Goal: Task Accomplishment & Management: Manage account settings

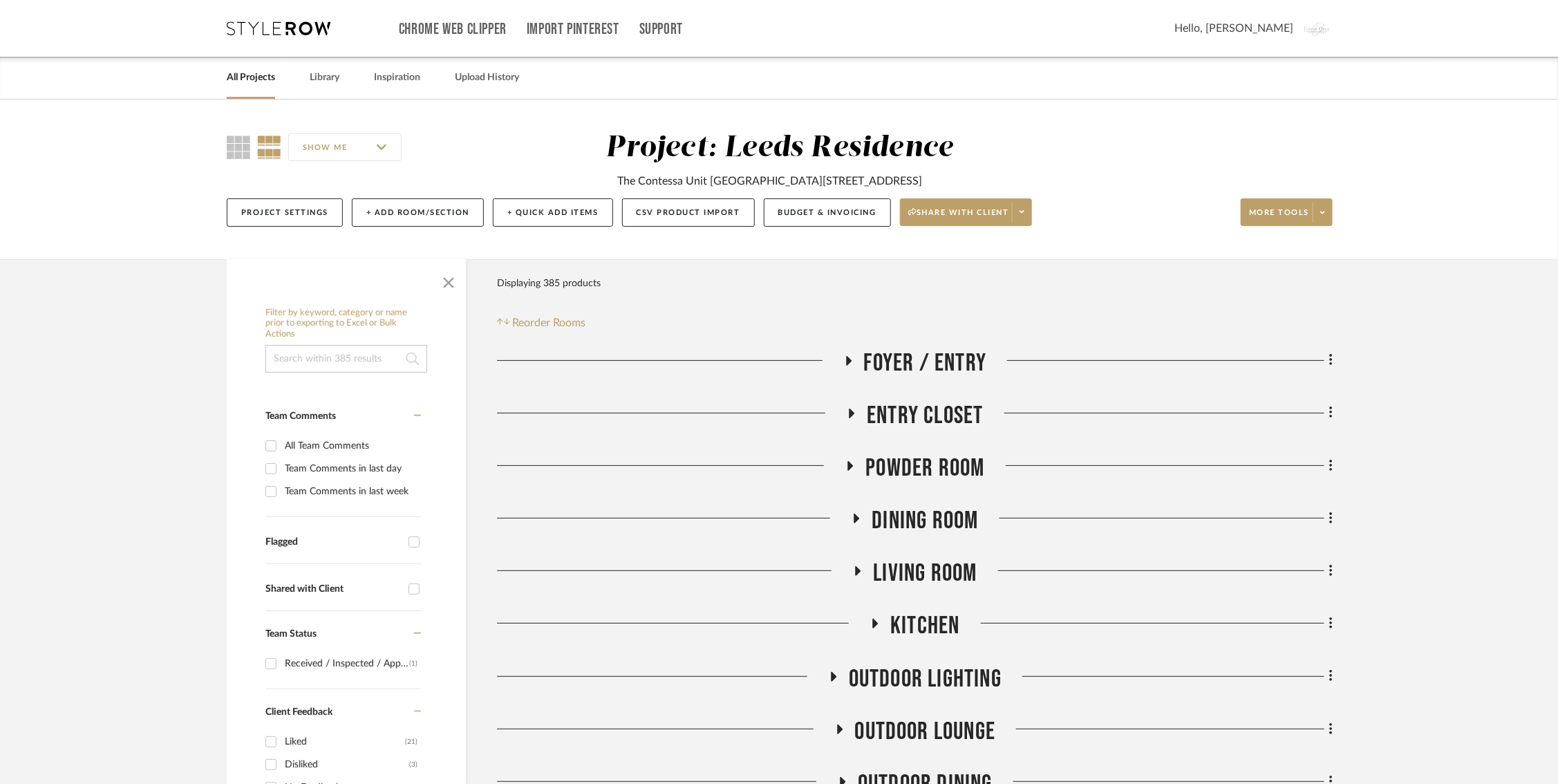
click at [265, 77] on link "All Projects" at bounding box center [250, 78] width 48 height 18
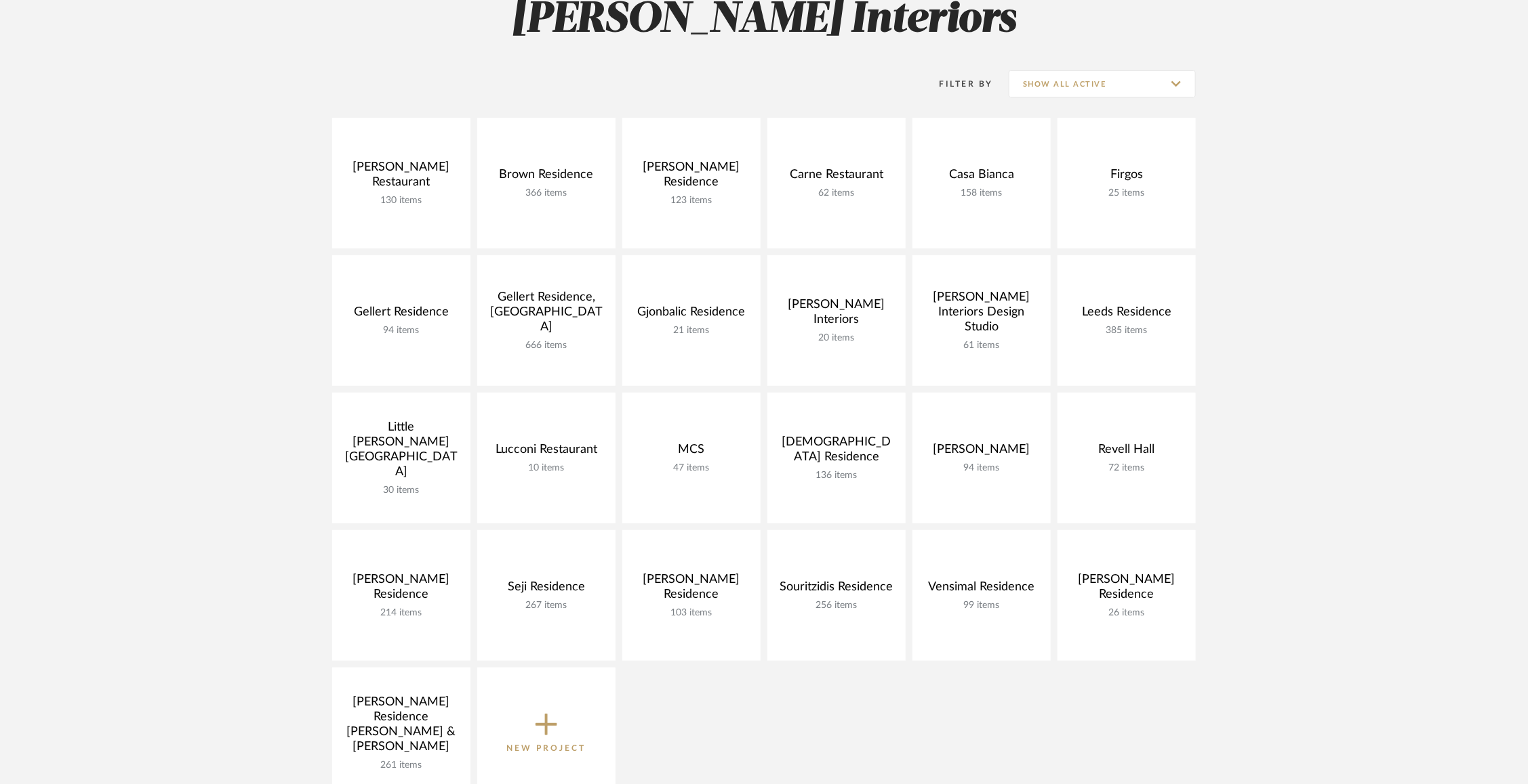
scroll to position [240, 0]
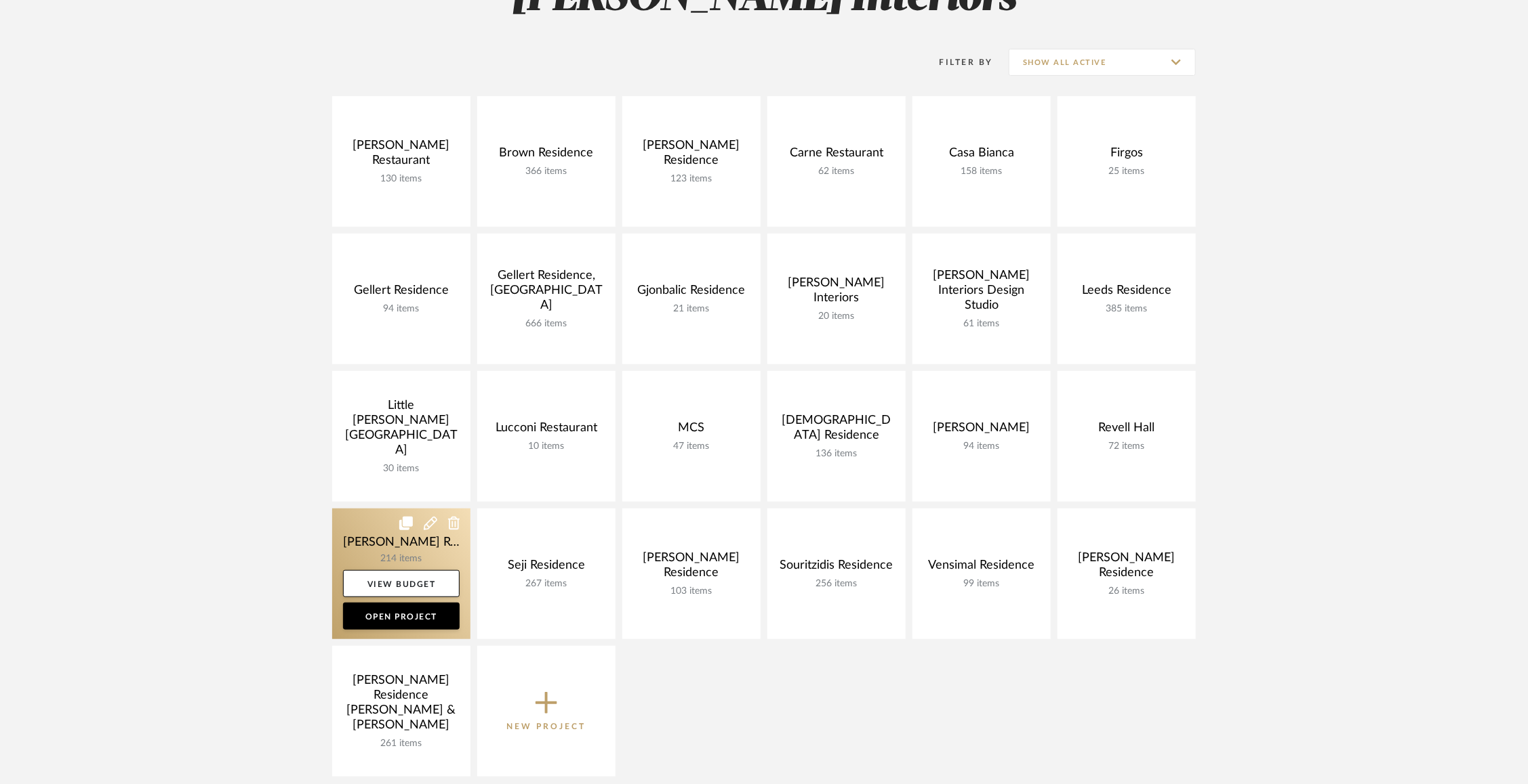
click at [365, 543] on link at bounding box center [401, 574] width 138 height 131
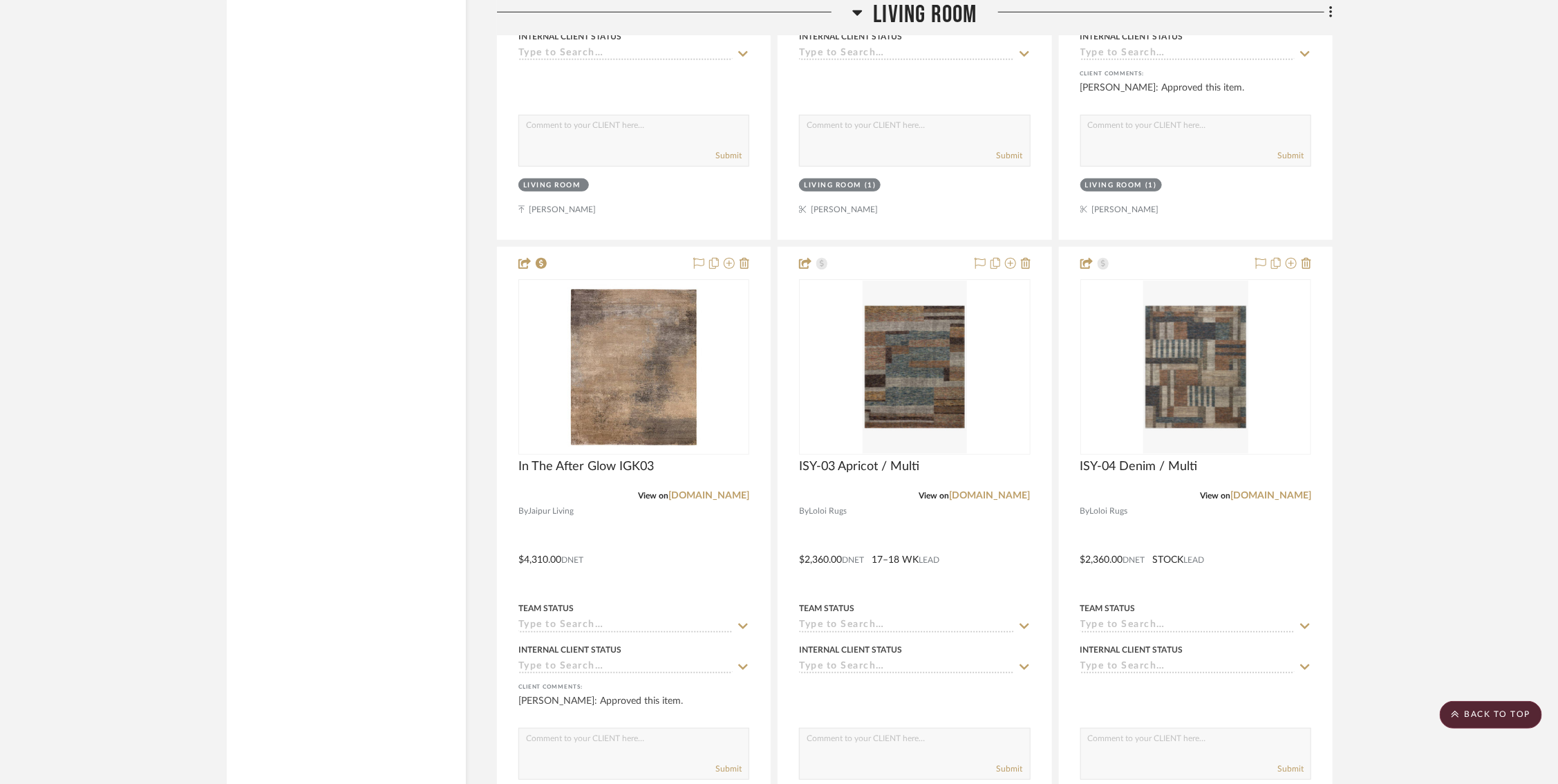
scroll to position [6639, 4]
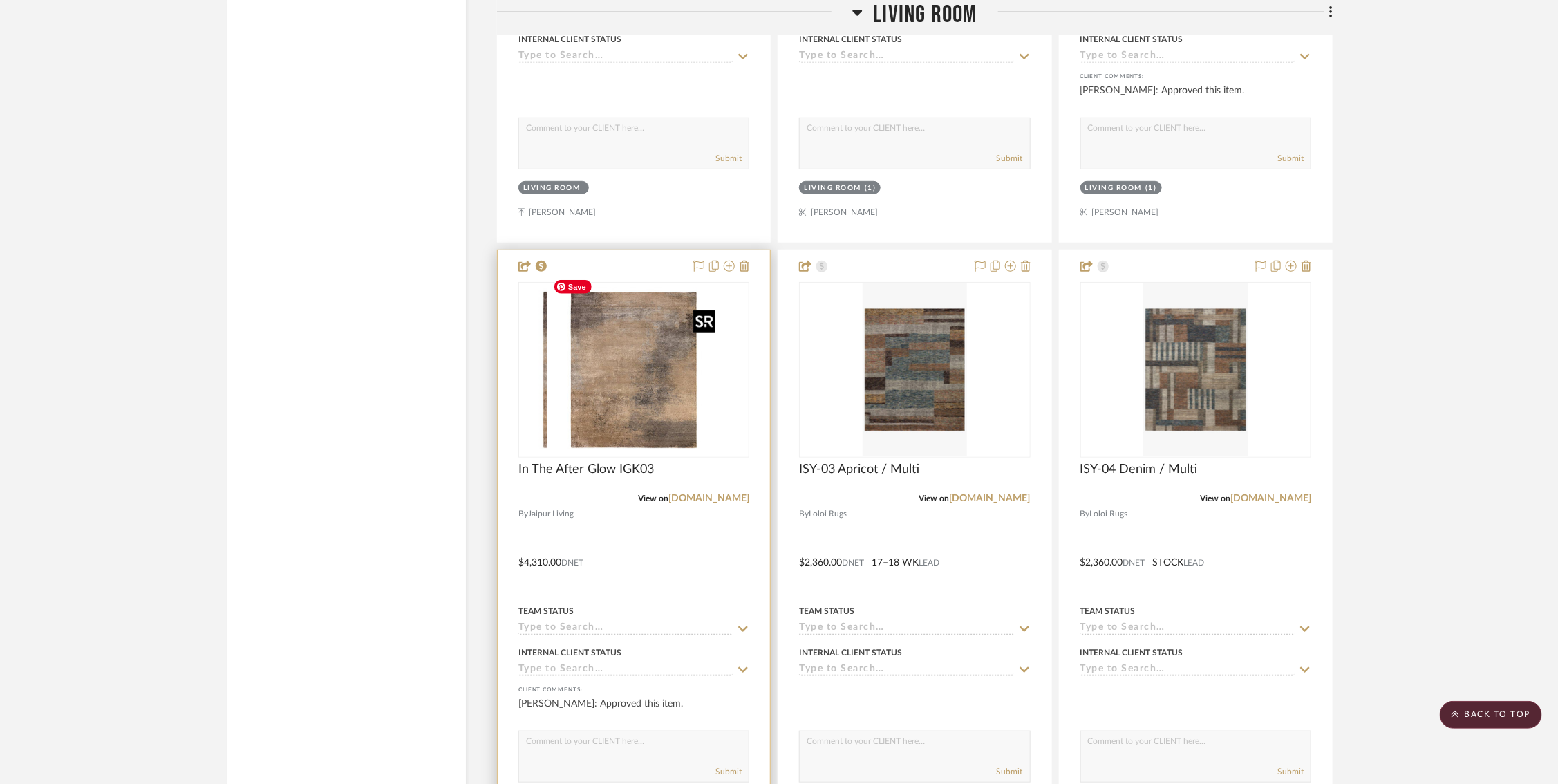
click at [627, 381] on div at bounding box center [634, 370] width 230 height 175
click at [635, 387] on img "0" at bounding box center [634, 369] width 173 height 173
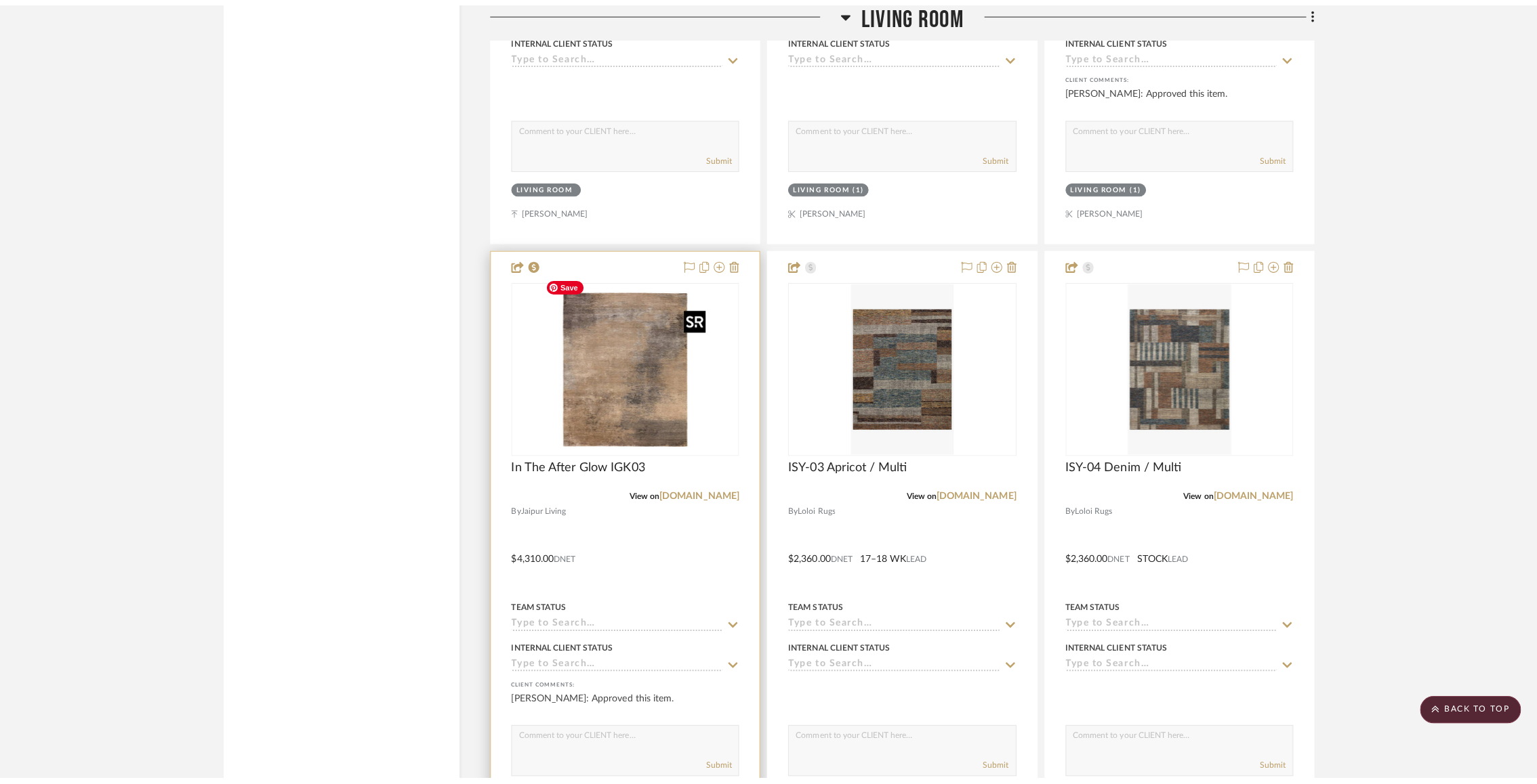
scroll to position [0, 0]
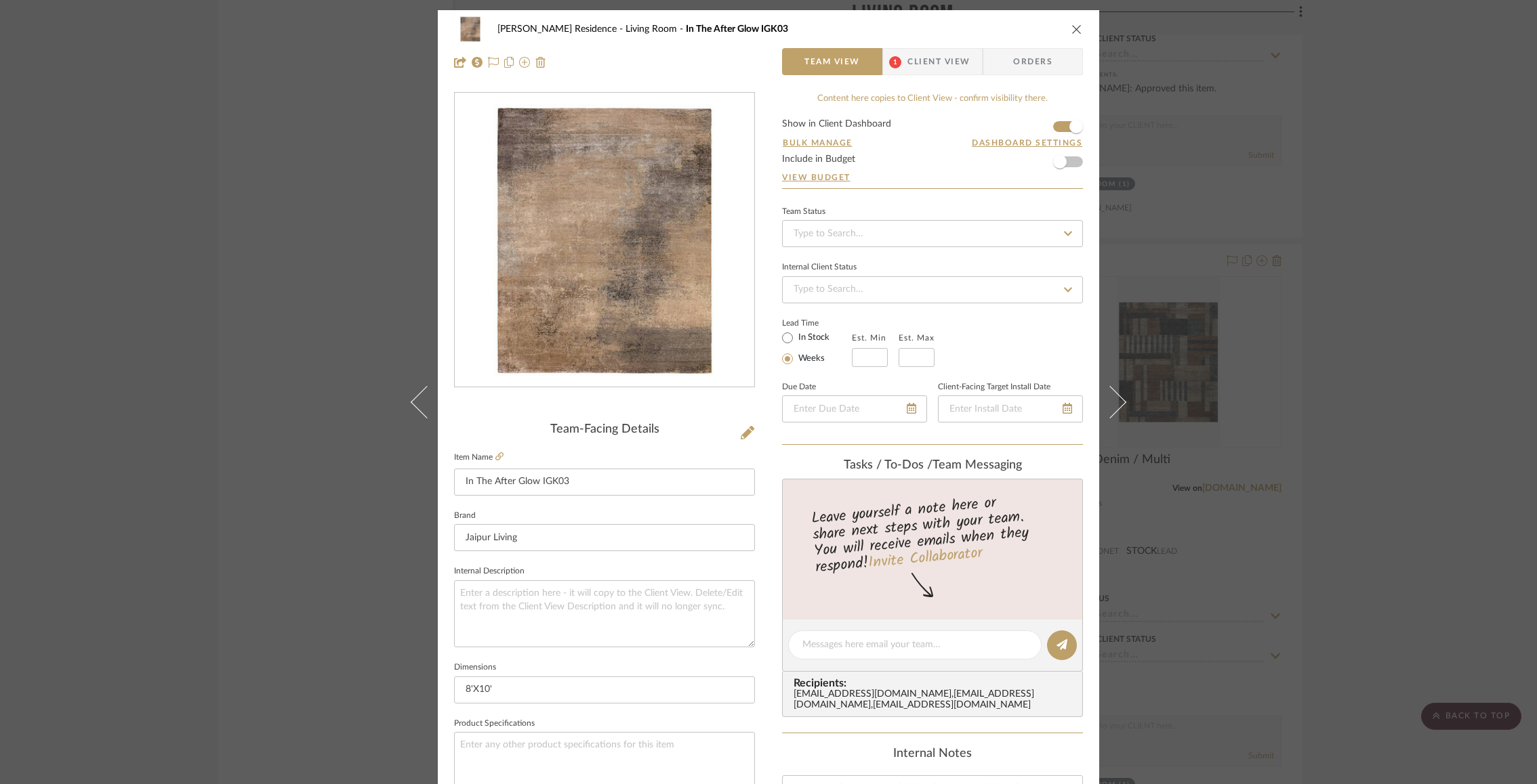
click at [1383, 291] on div "Rogers Residence Living Room In The After Glow IGK03 Team View 1 Client View Or…" at bounding box center [768, 392] width 1537 height 784
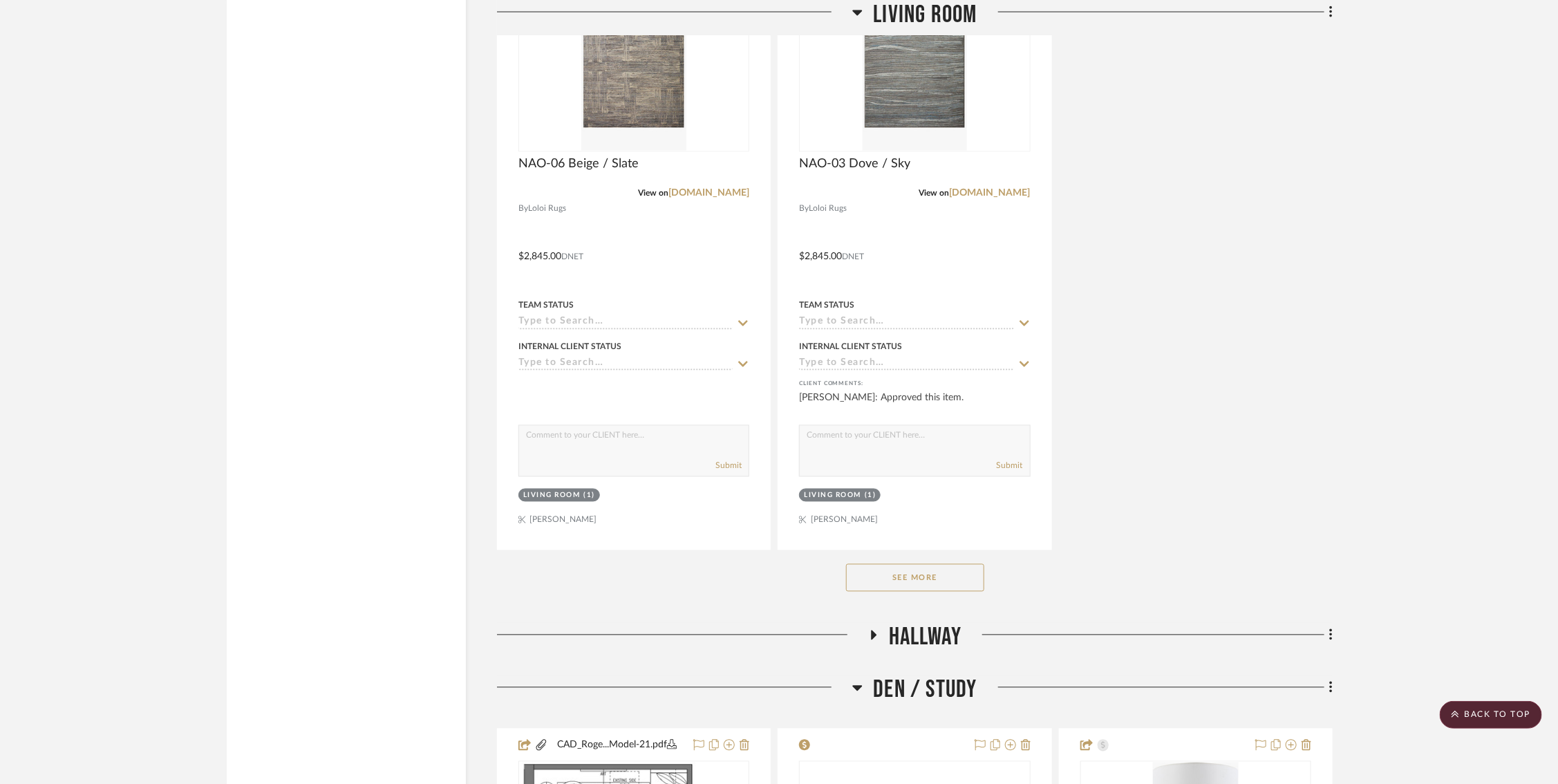
scroll to position [7565, 4]
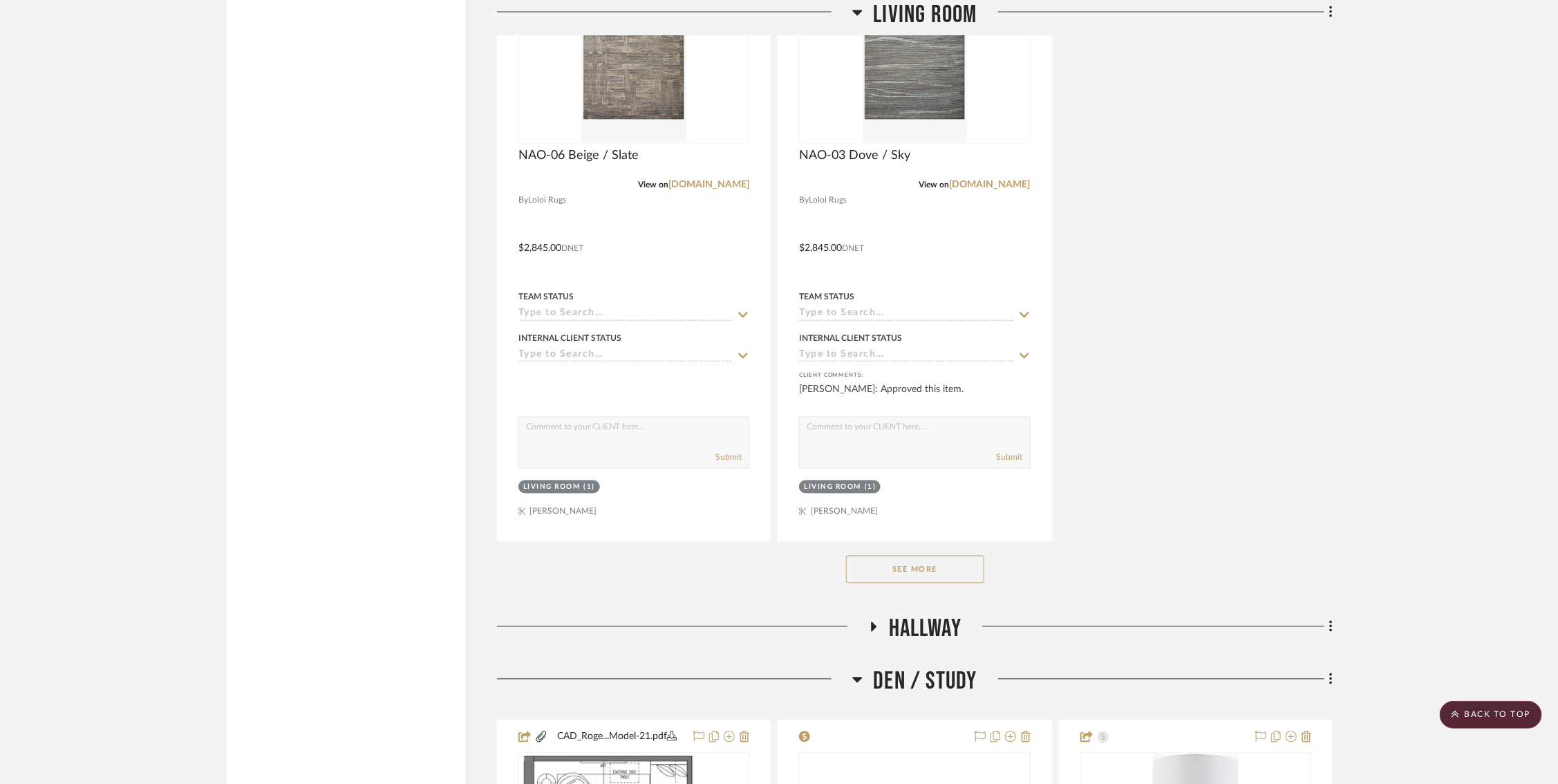
click at [894, 557] on button "See More" at bounding box center [915, 569] width 139 height 28
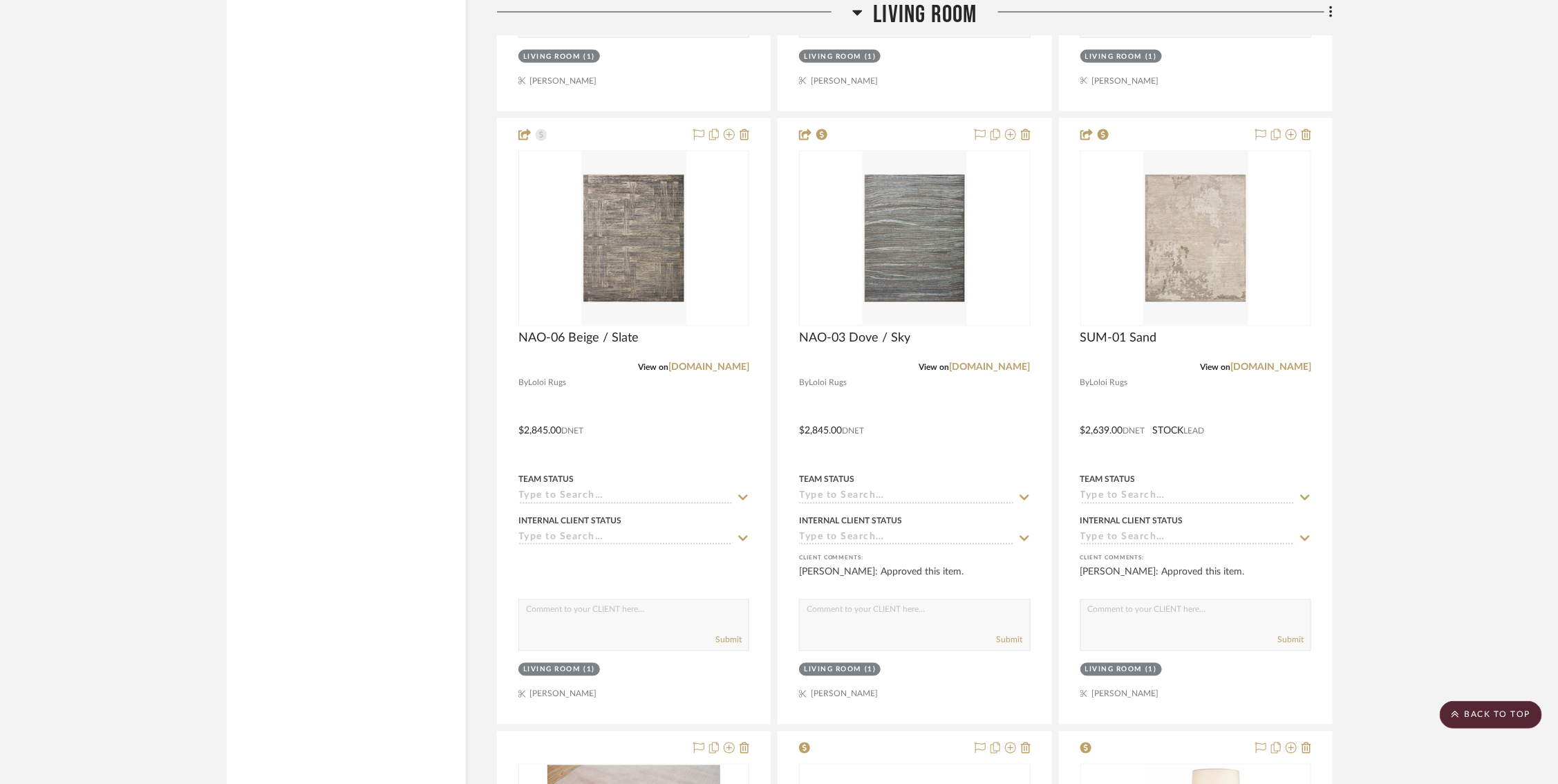
scroll to position [7378, 4]
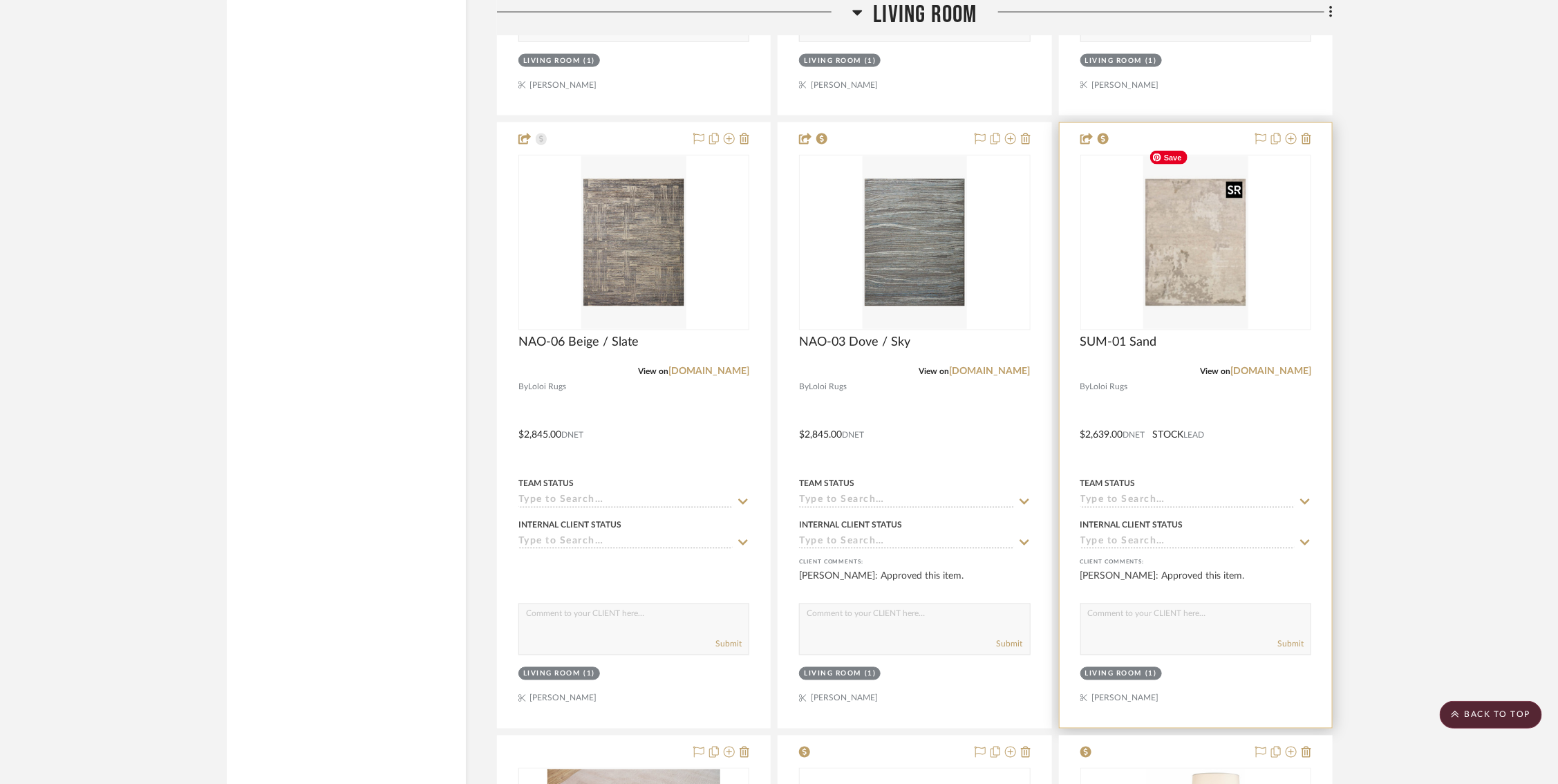
click at [0, 0] on img at bounding box center [0, 0] width 0 height 0
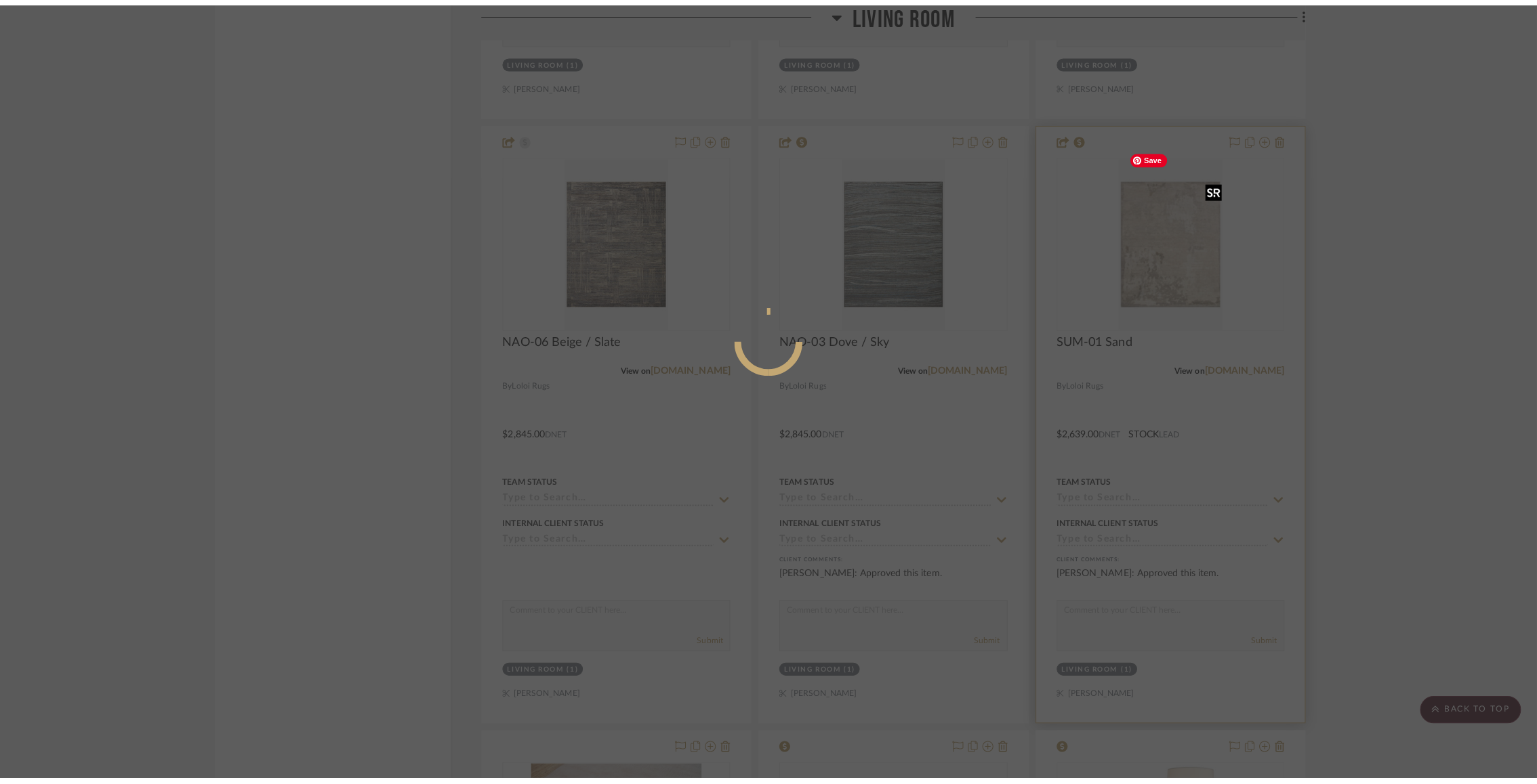
scroll to position [0, 0]
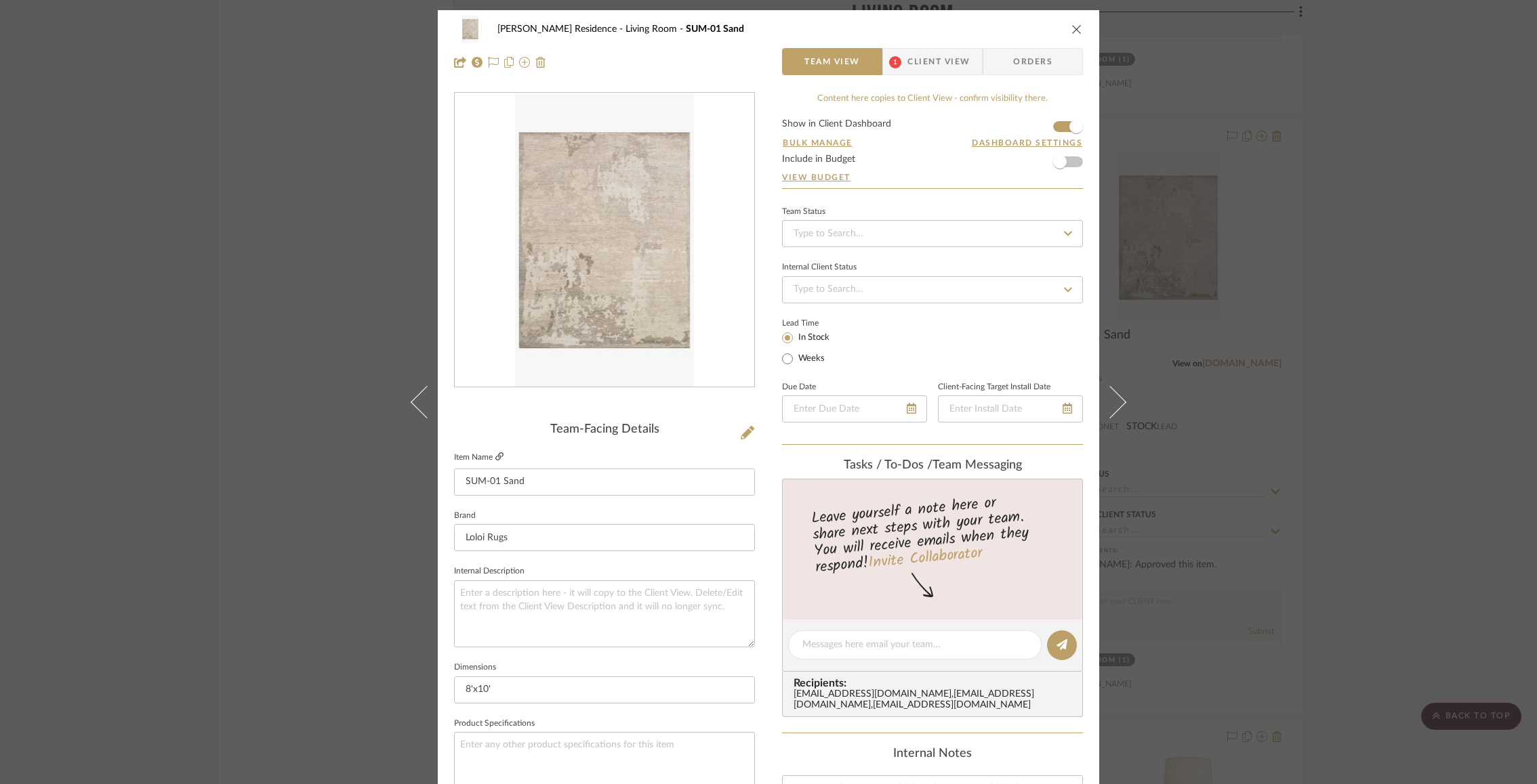
click at [497, 454] on icon at bounding box center [500, 457] width 8 height 8
click at [254, 138] on div "Rogers Residence Living Room SUM-01 Sand Team View 1 Client View Orders Team-Fa…" at bounding box center [768, 392] width 1537 height 784
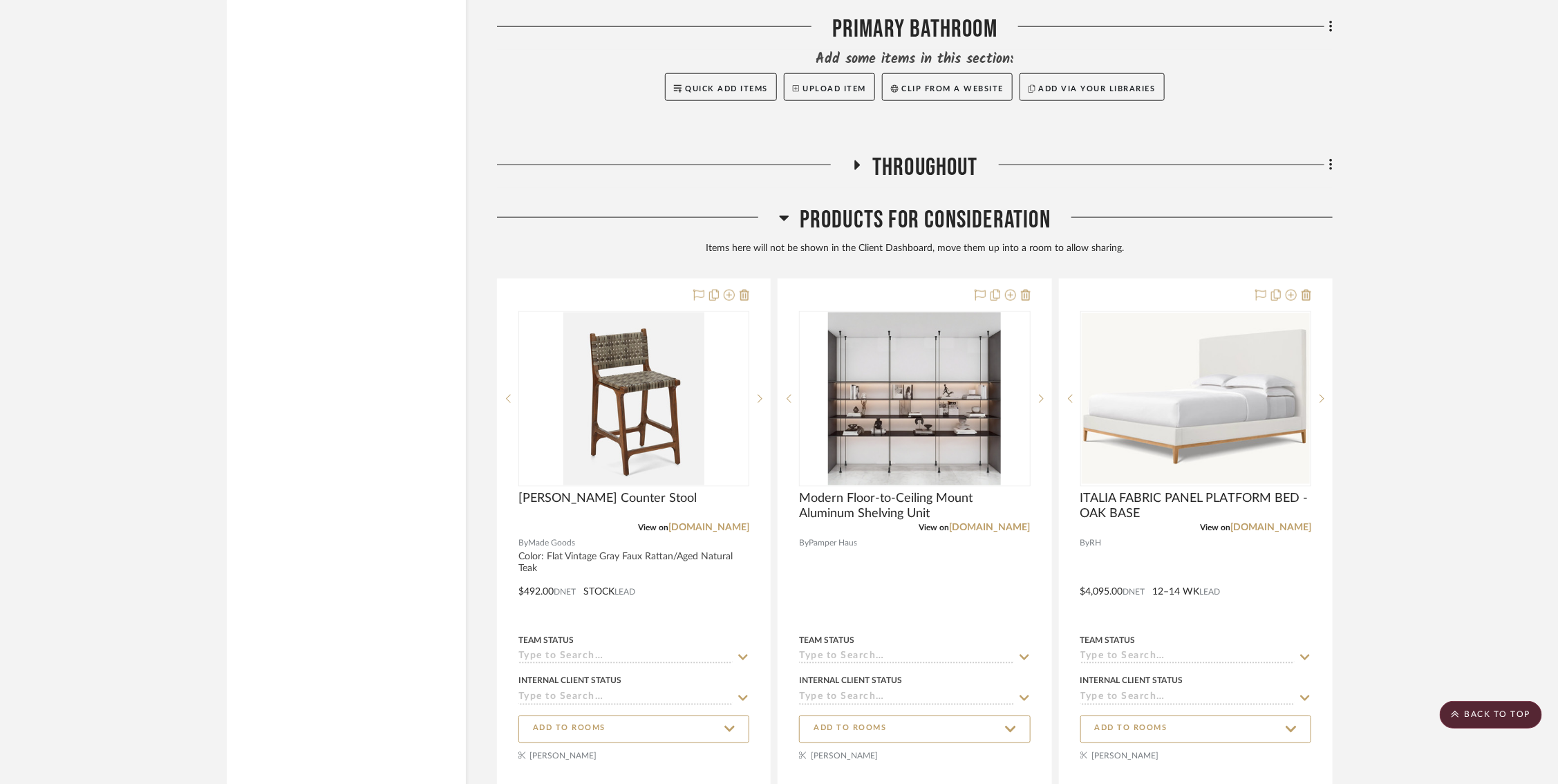
scroll to position [16484, 9]
click at [779, 218] on icon at bounding box center [784, 220] width 10 height 6
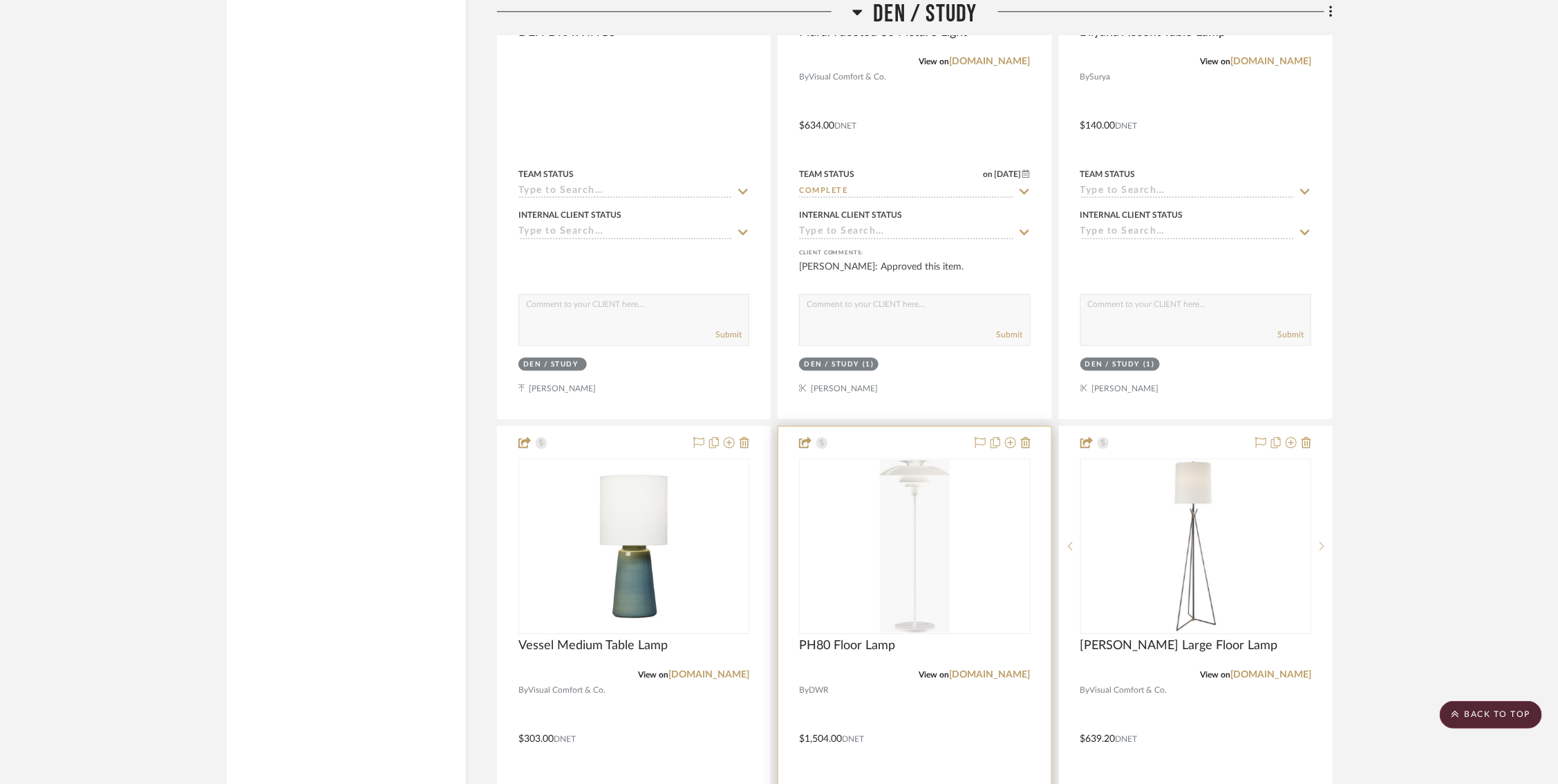
scroll to position [11627, 9]
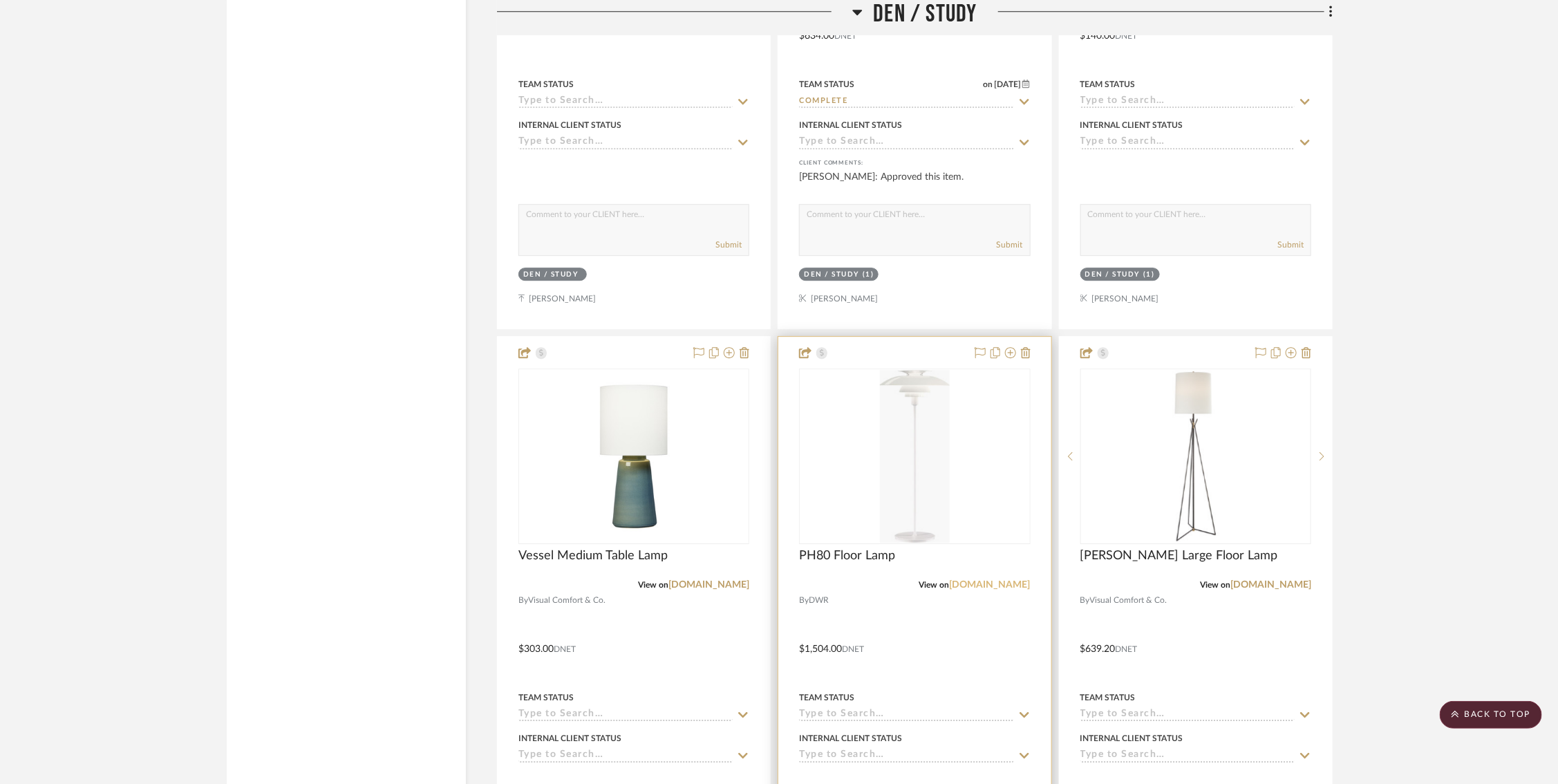
click at [1017, 579] on link "dwr.com" at bounding box center [989, 584] width 81 height 10
click at [995, 579] on link "dwr.com" at bounding box center [989, 584] width 81 height 10
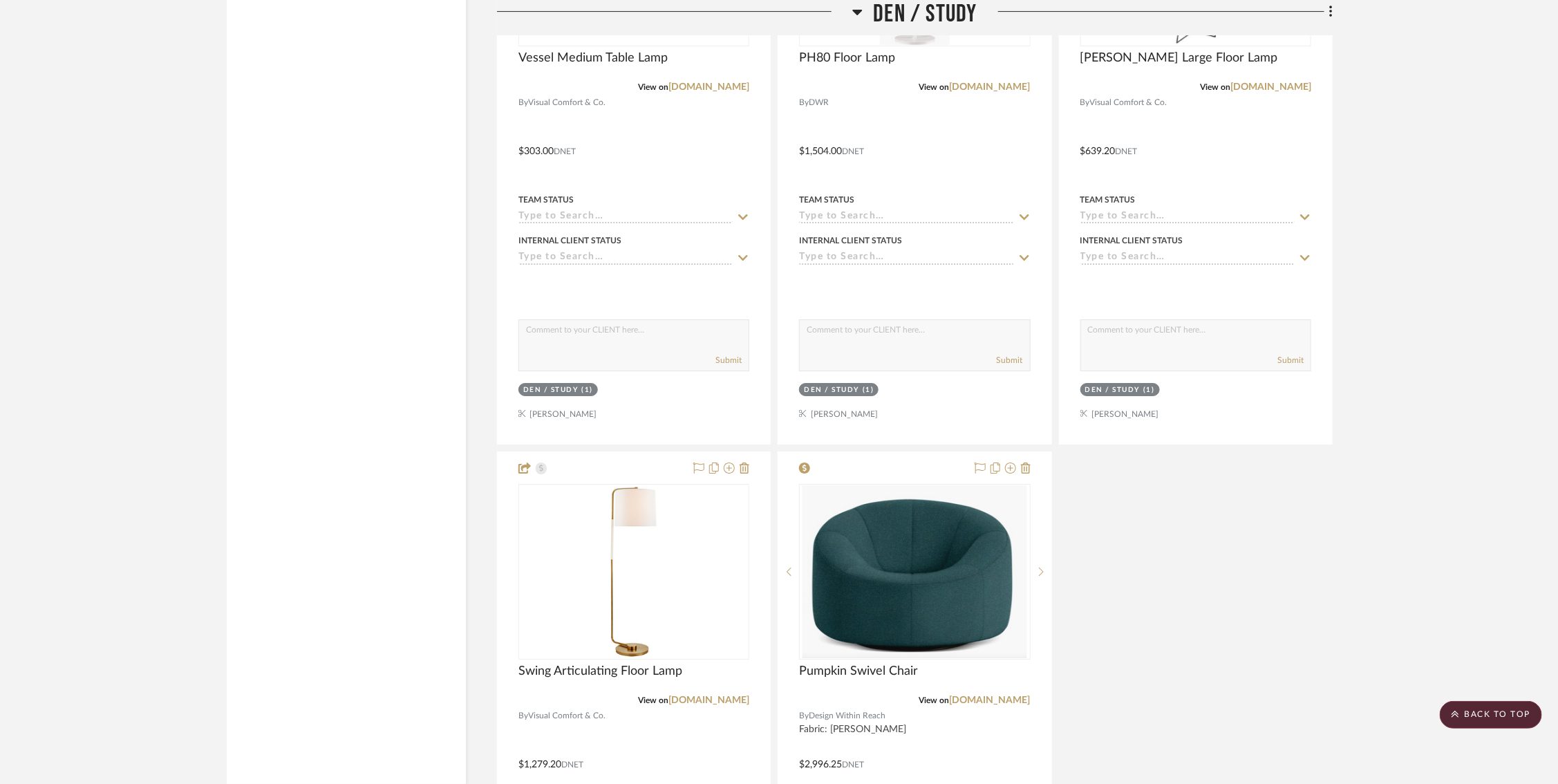
scroll to position [12132, 9]
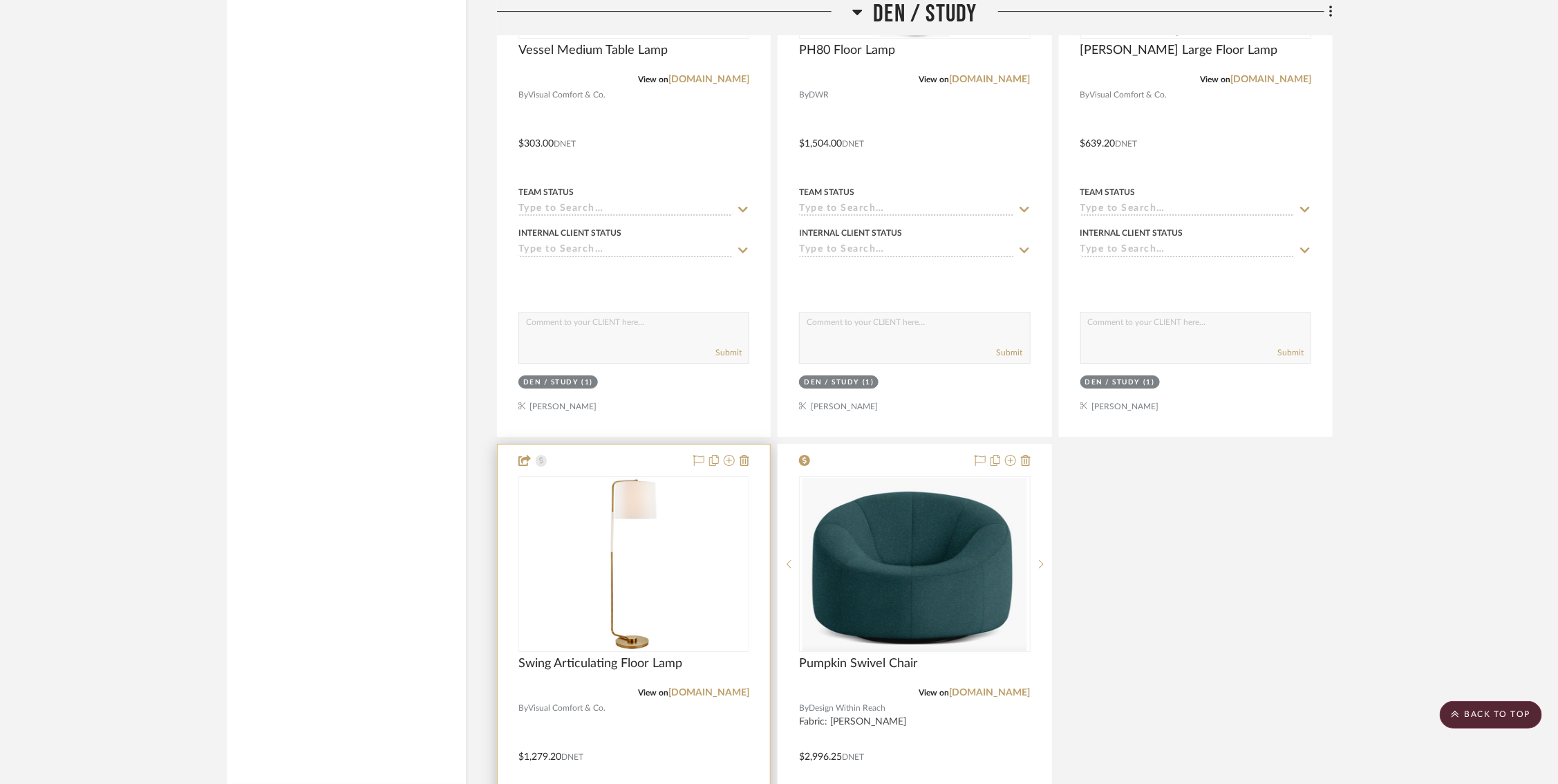
click at [696, 655] on div "Swing Articulating Floor Lamp" at bounding box center [634, 670] width 230 height 30
click at [696, 688] on link "visualcomfort.com" at bounding box center [708, 693] width 81 height 10
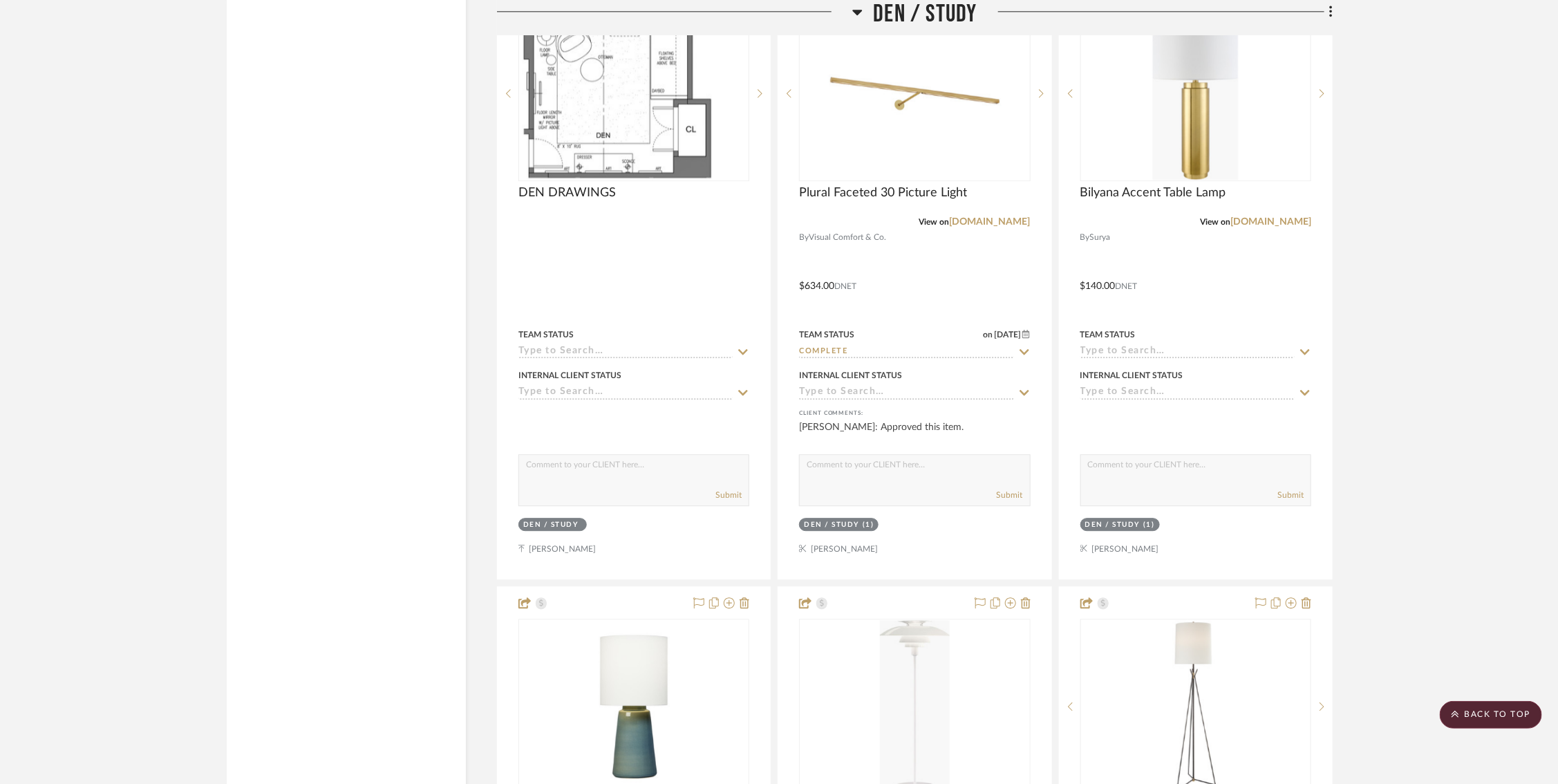
scroll to position [11284, 9]
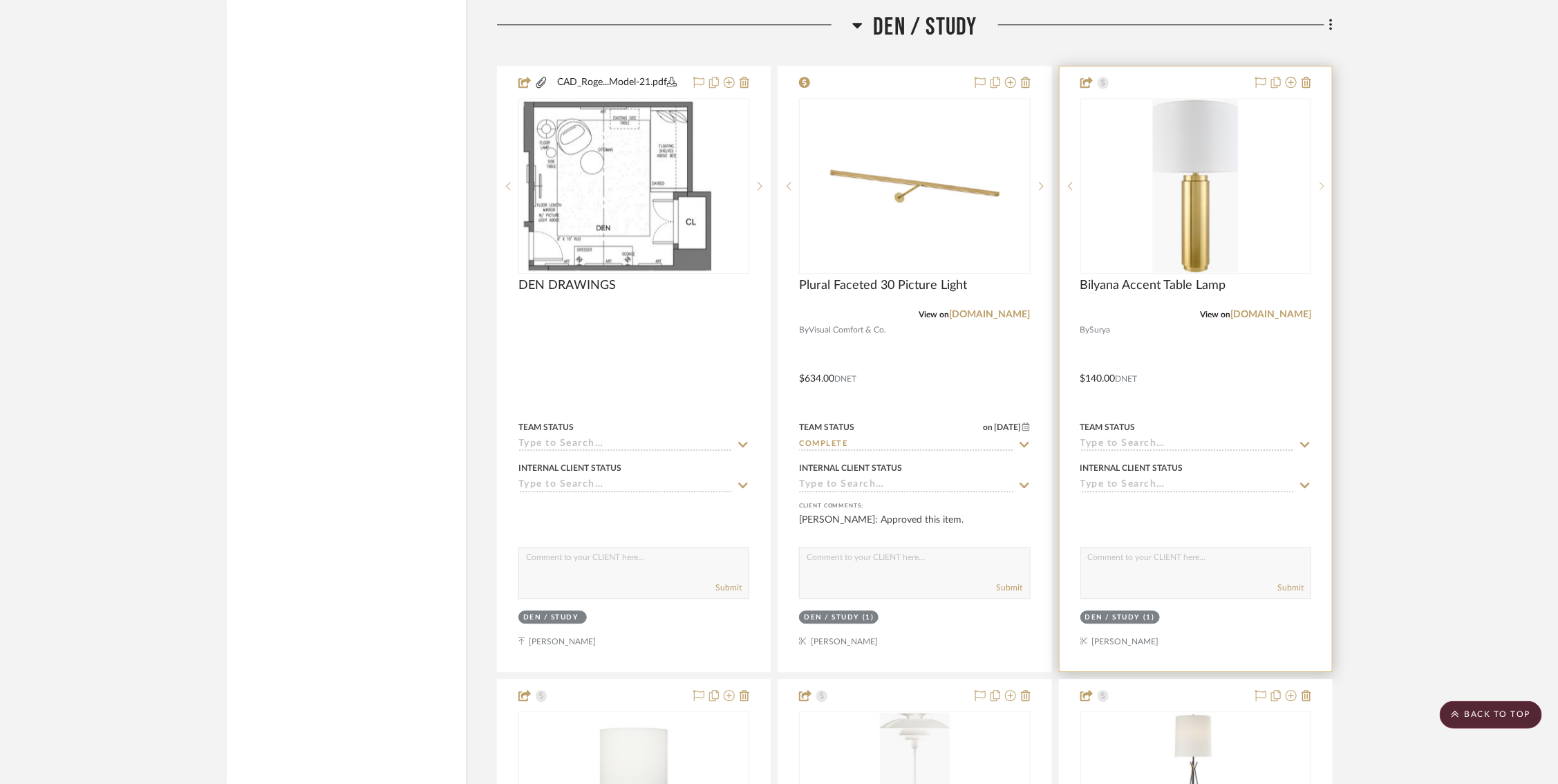
click at [1319, 181] on icon at bounding box center [1322, 186] width 5 height 10
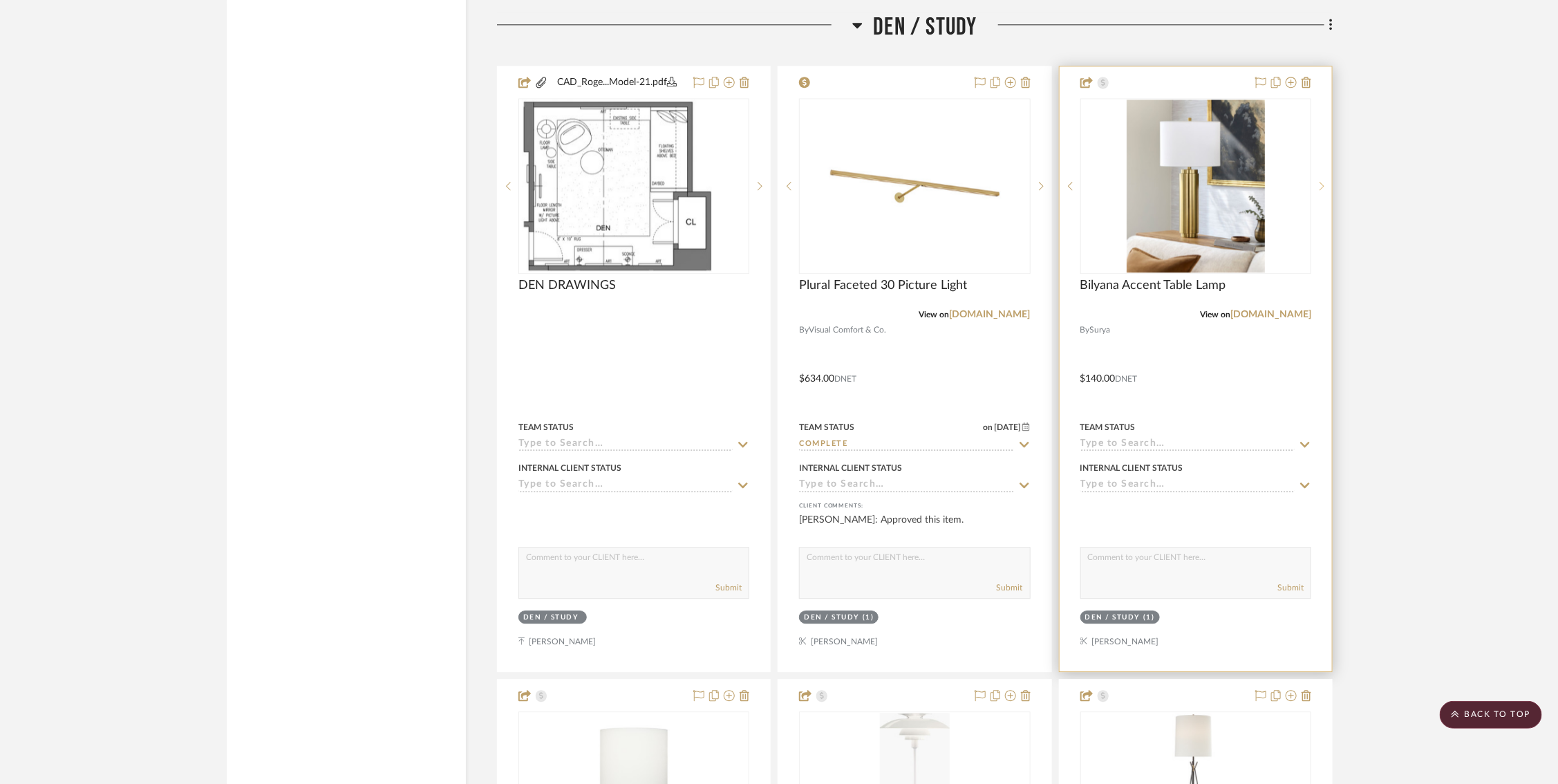
click at [1319, 181] on icon at bounding box center [1322, 186] width 5 height 10
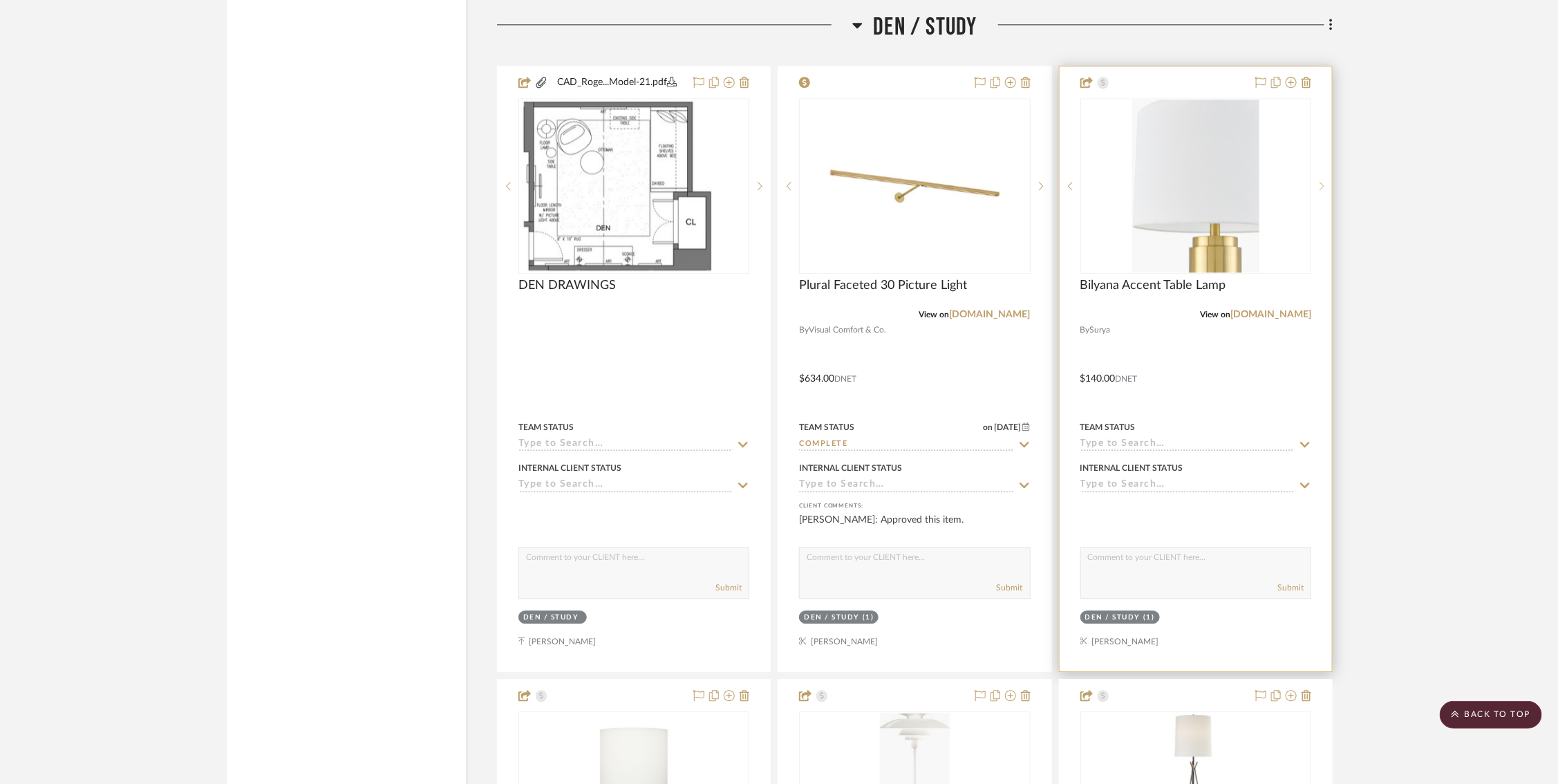
click at [1319, 181] on icon at bounding box center [1322, 186] width 5 height 10
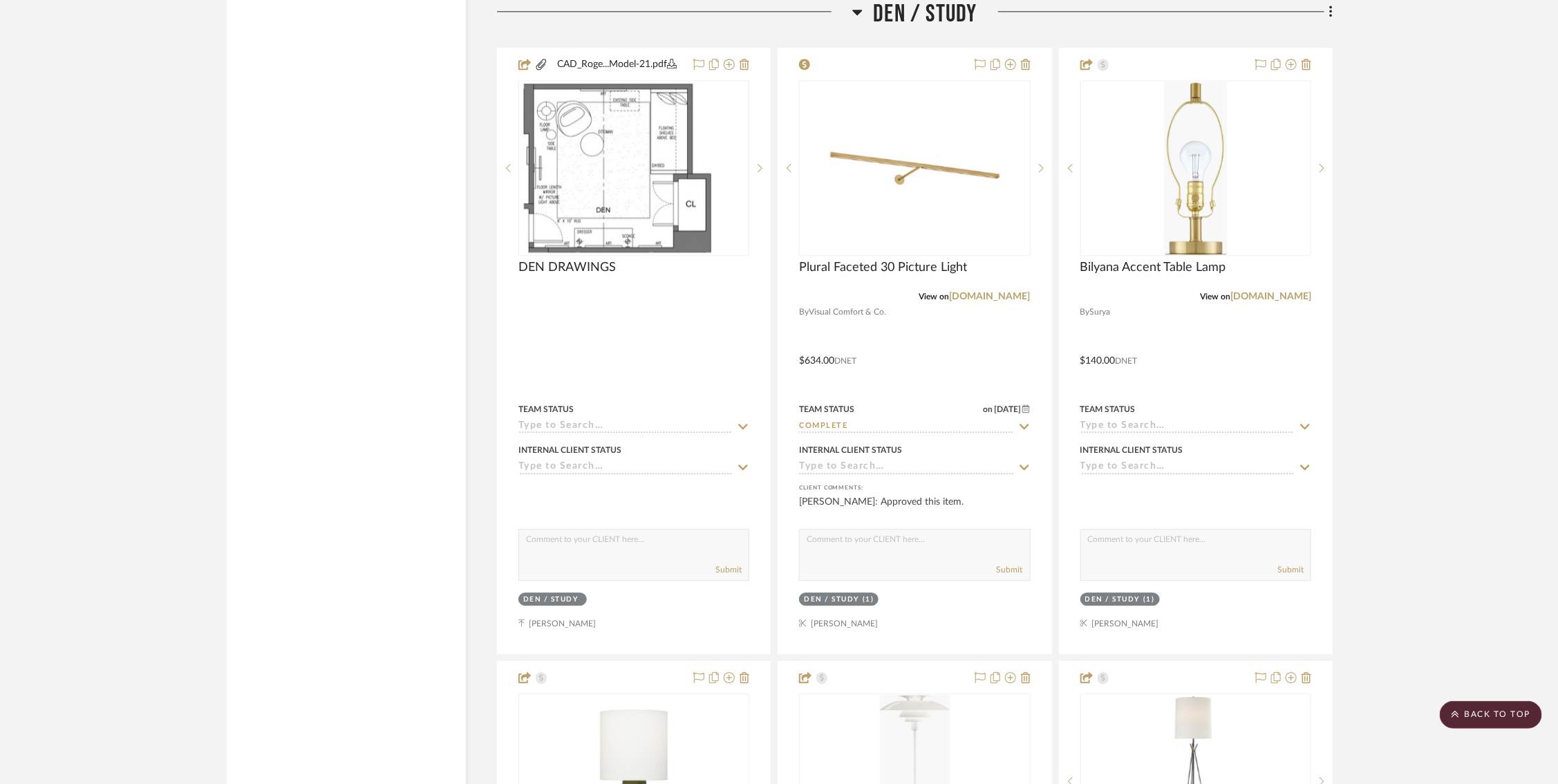
scroll to position [11264, 9]
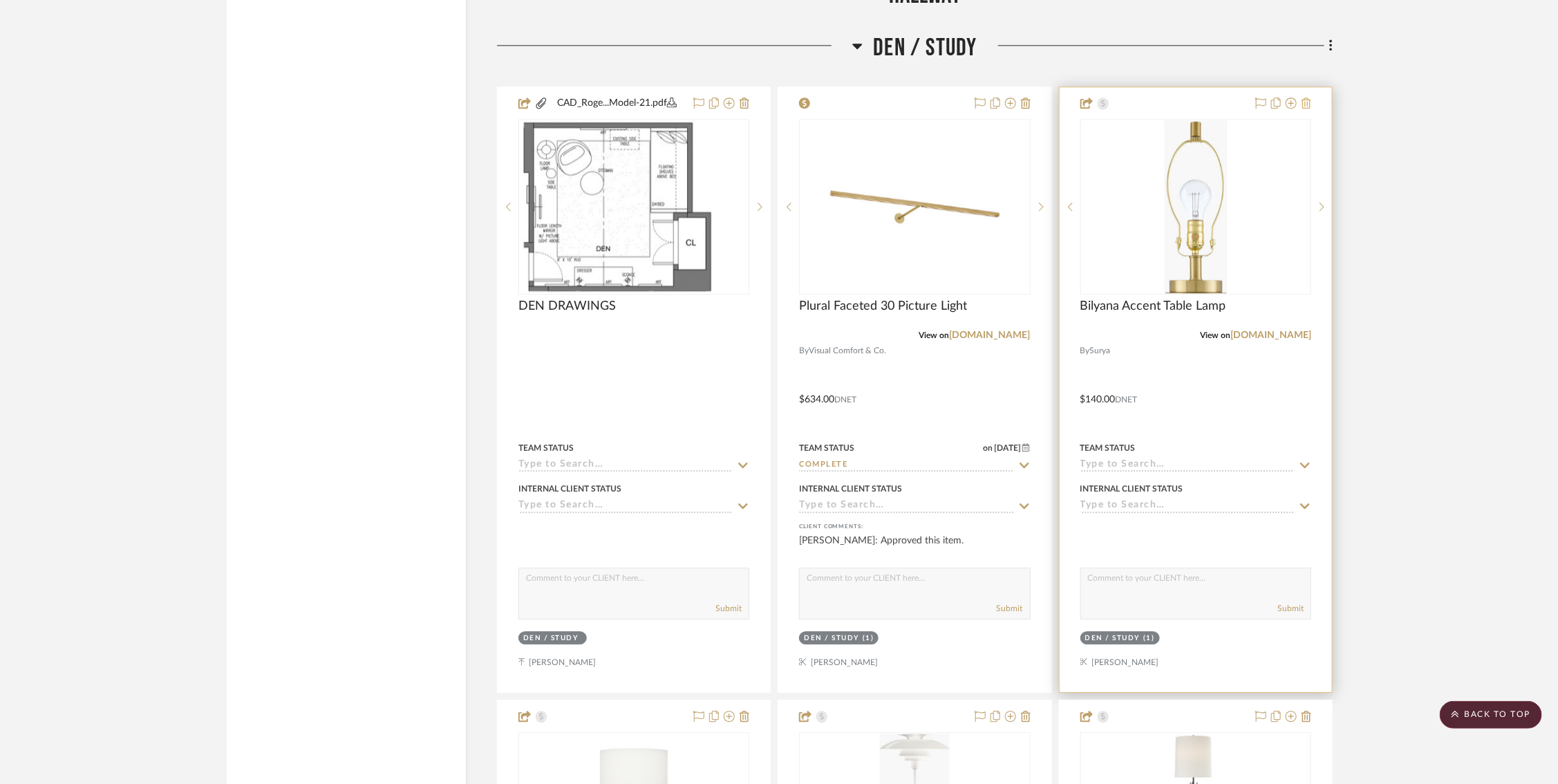
click at [1302, 98] on icon at bounding box center [1307, 103] width 10 height 11
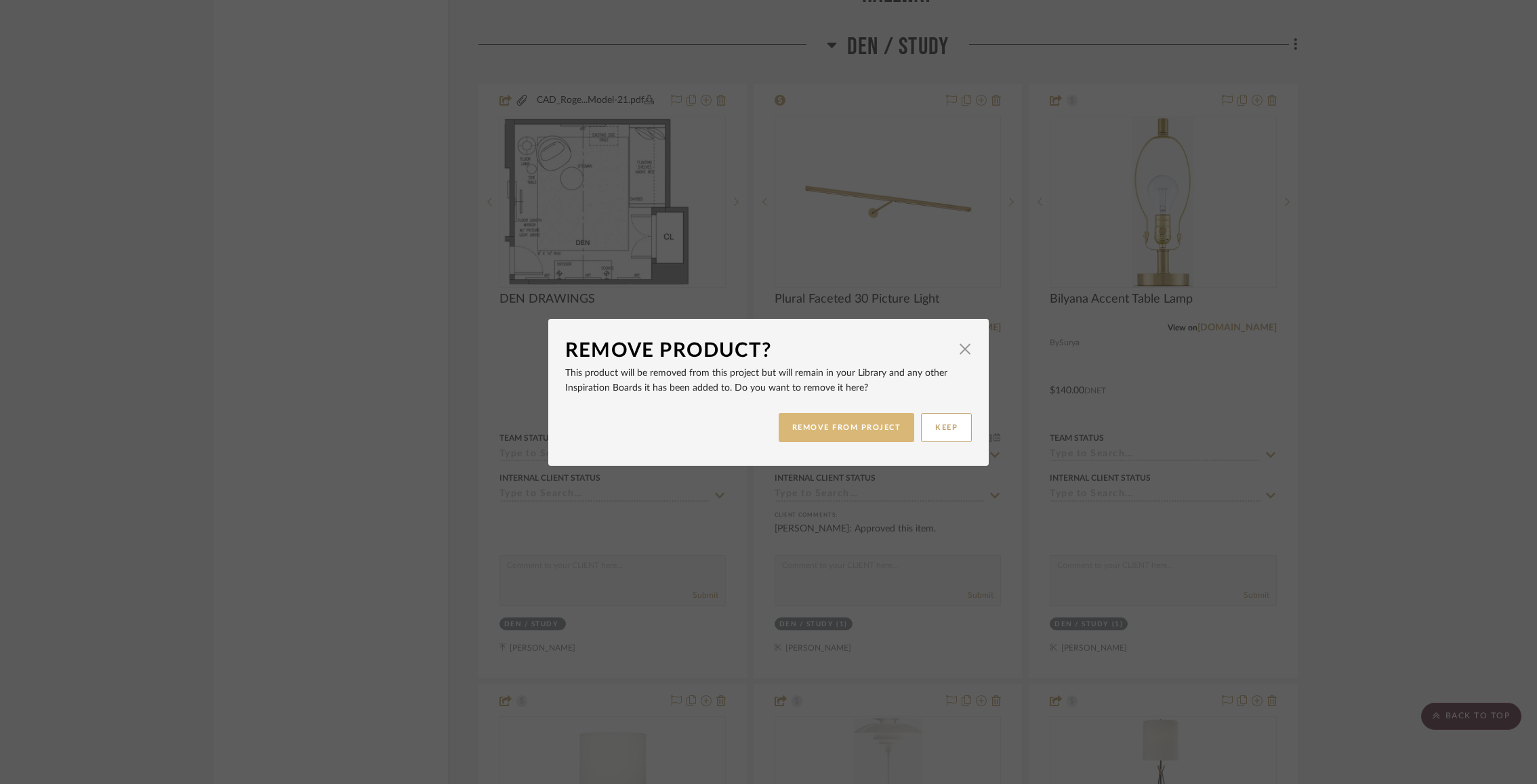
click at [822, 435] on button "REMOVE FROM PROJECT" at bounding box center [847, 428] width 136 height 29
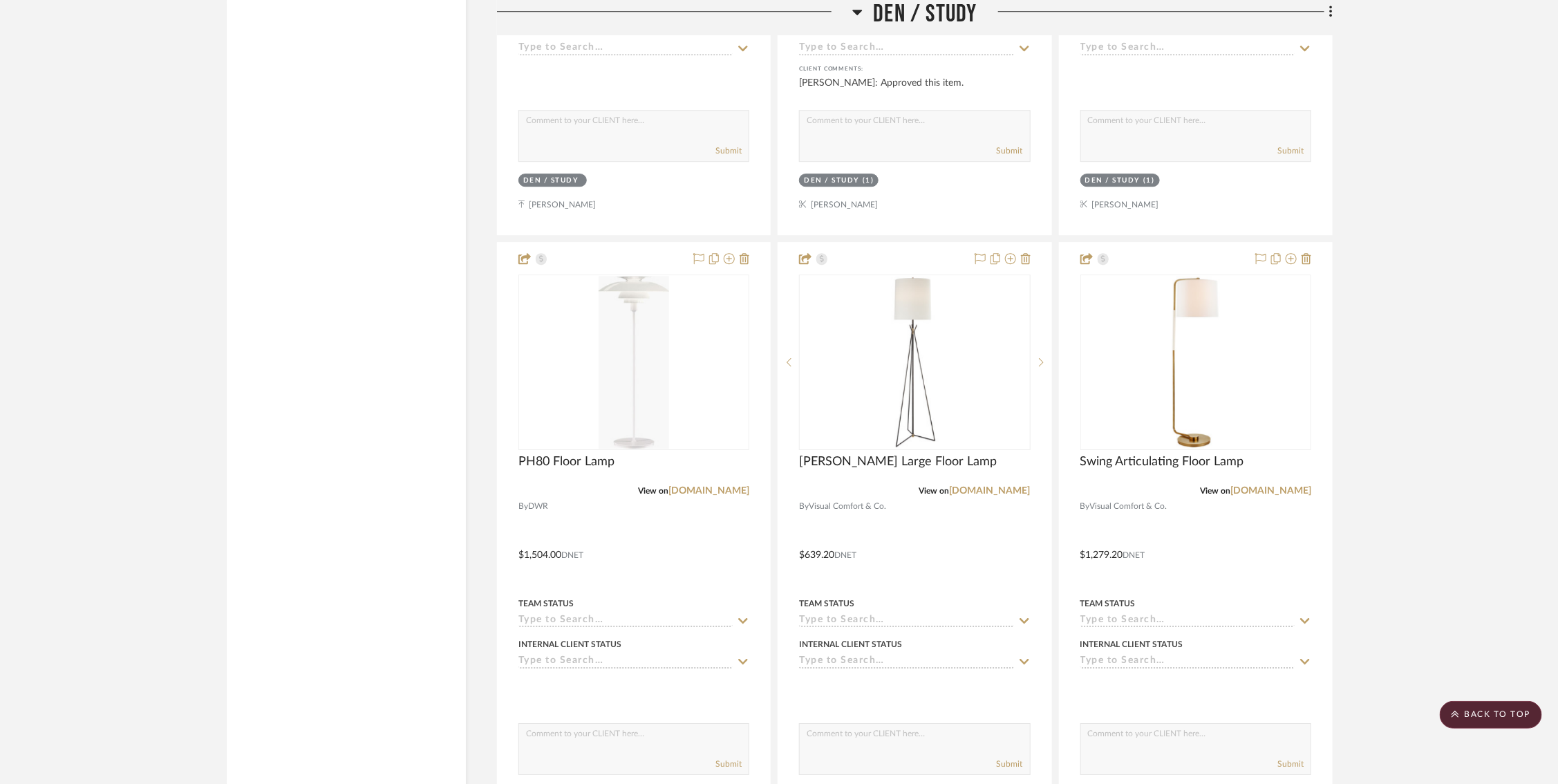
scroll to position [11722, 11]
click at [1033, 357] on sr-next-btn at bounding box center [1040, 362] width 21 height 10
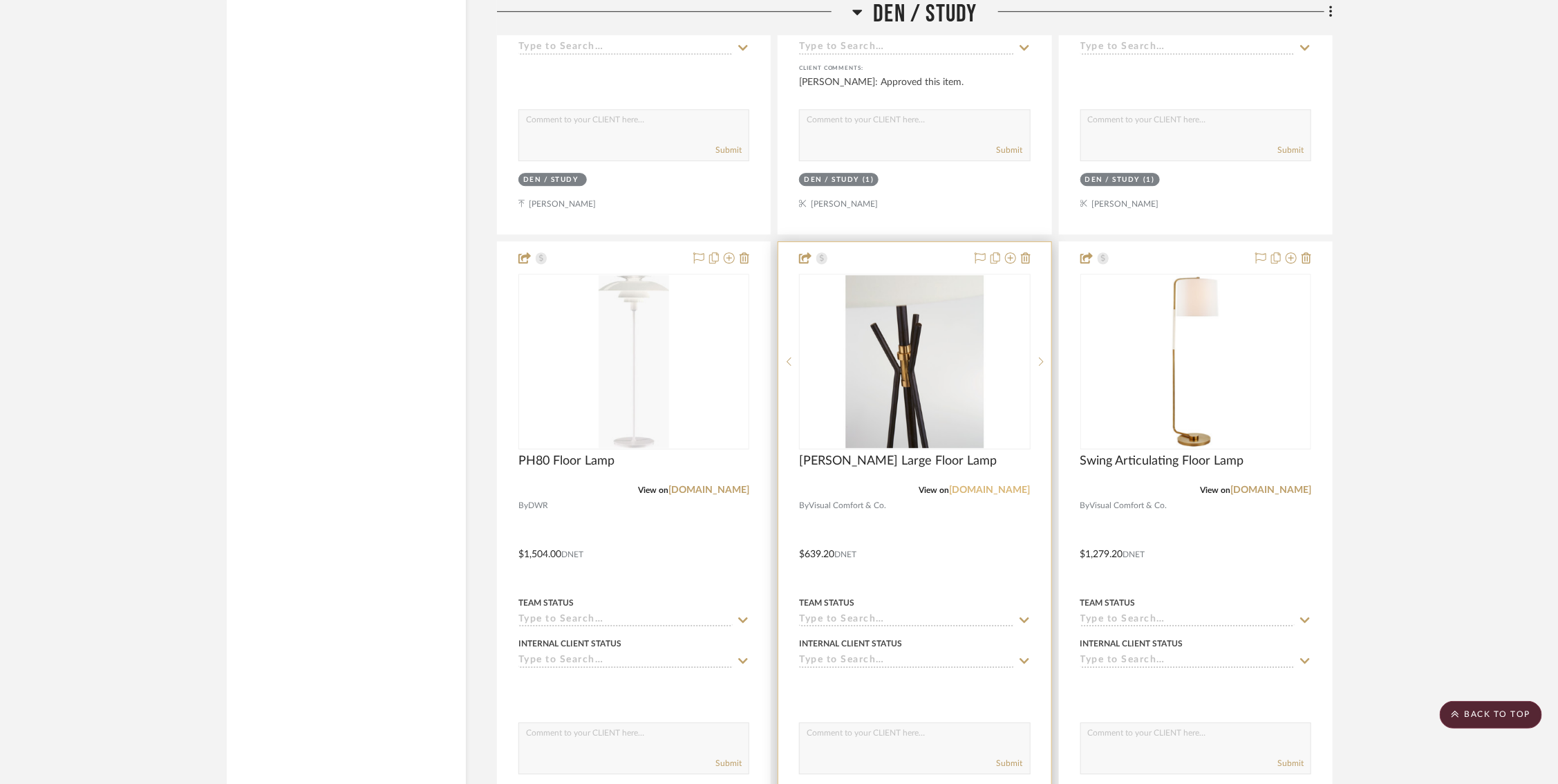
click at [968, 485] on link "visualcomfort.com" at bounding box center [989, 490] width 81 height 10
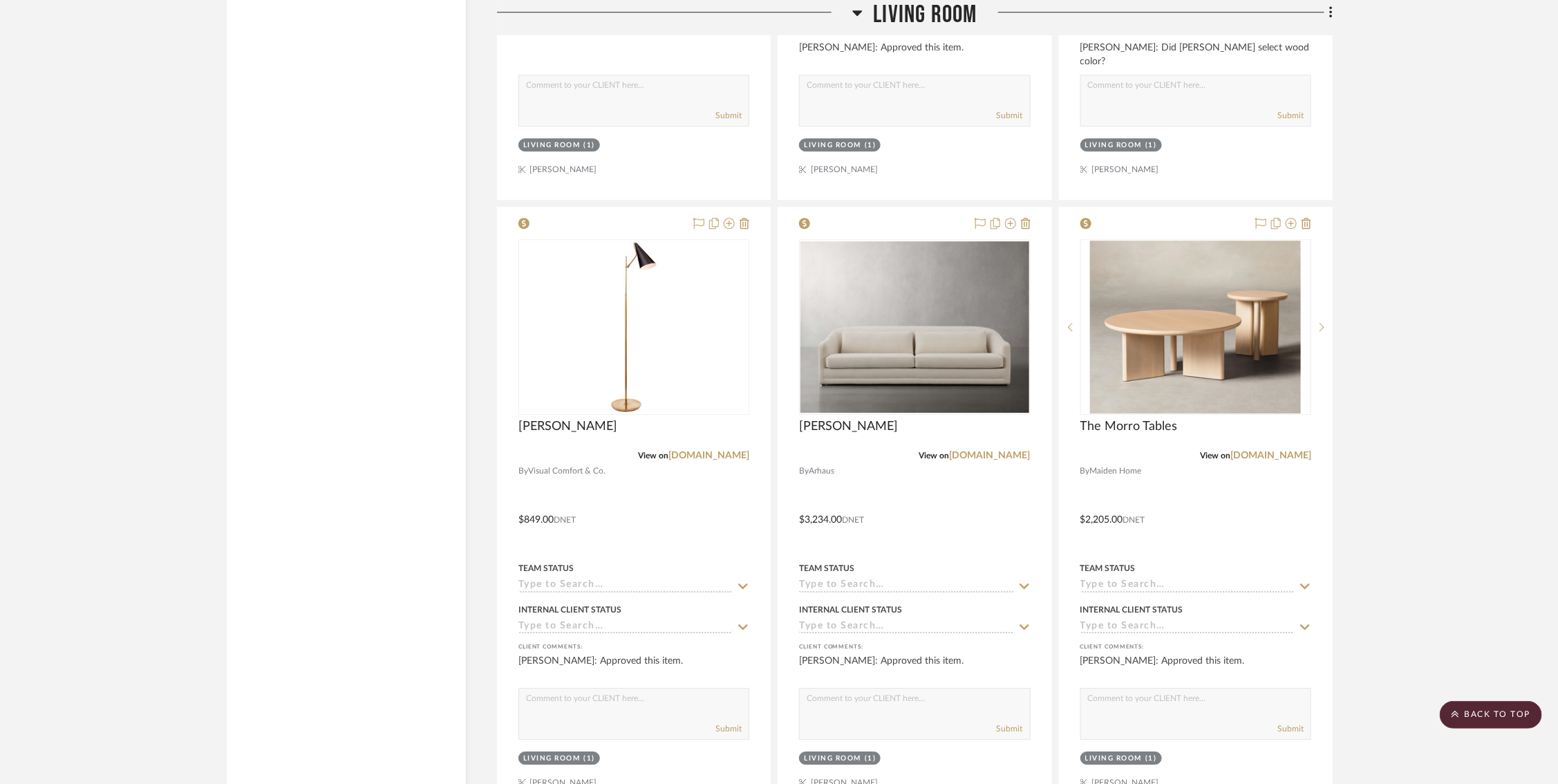
scroll to position [8518, 11]
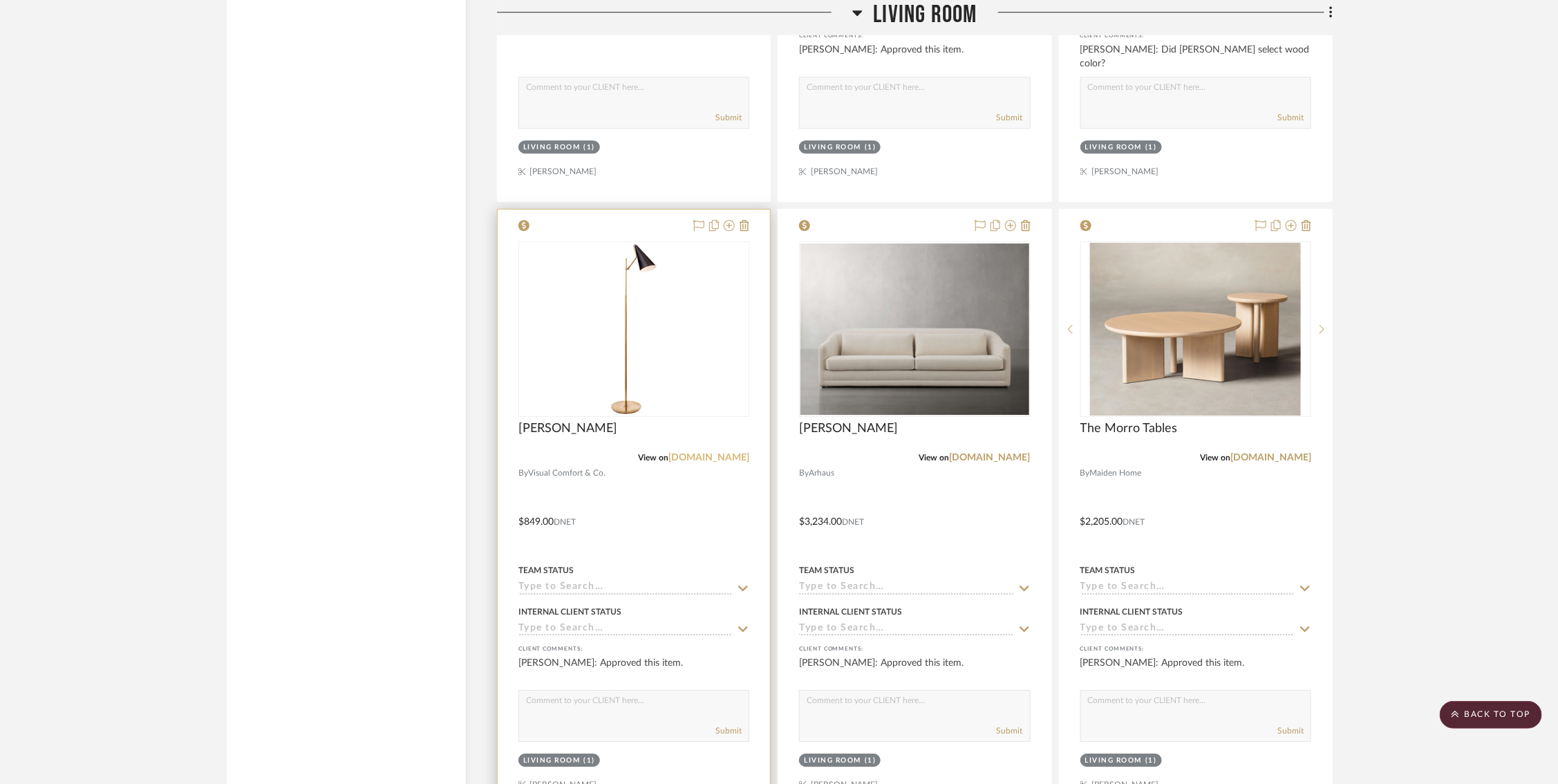
click at [687, 453] on link "visualcomfort.com" at bounding box center [708, 458] width 81 height 10
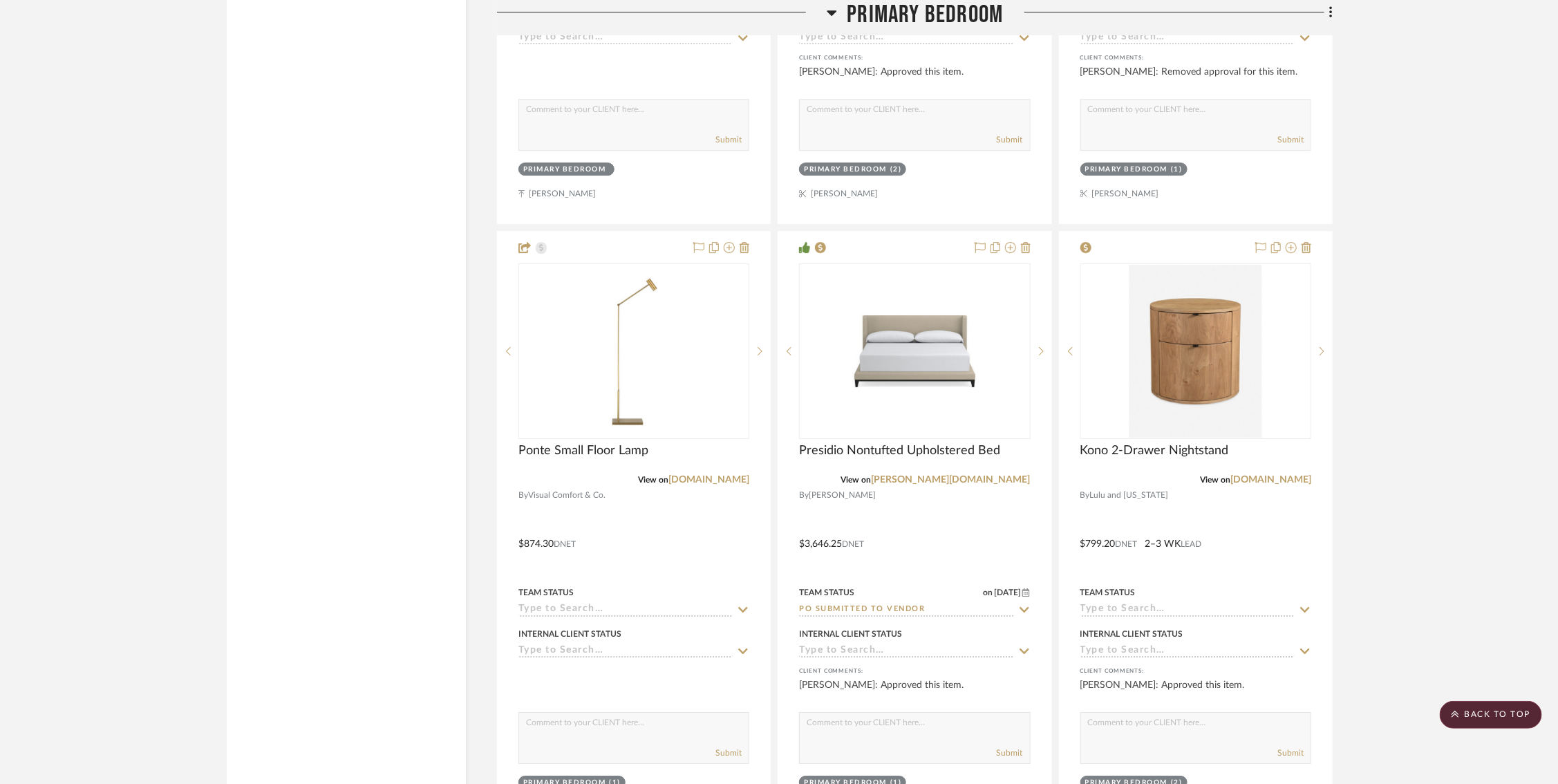
scroll to position [14889, 17]
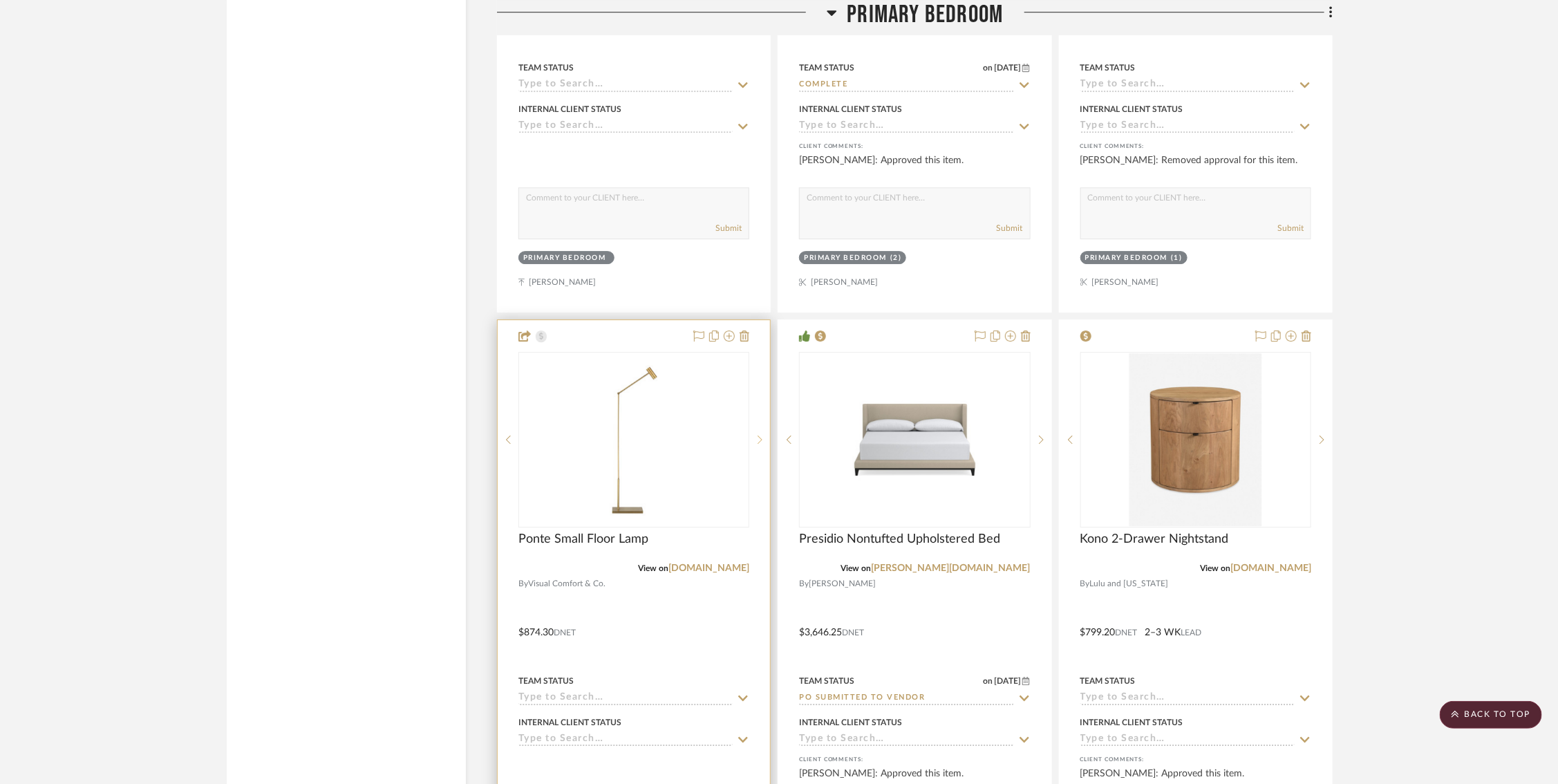
click at [757, 435] on icon at bounding box center [760, 440] width 5 height 10
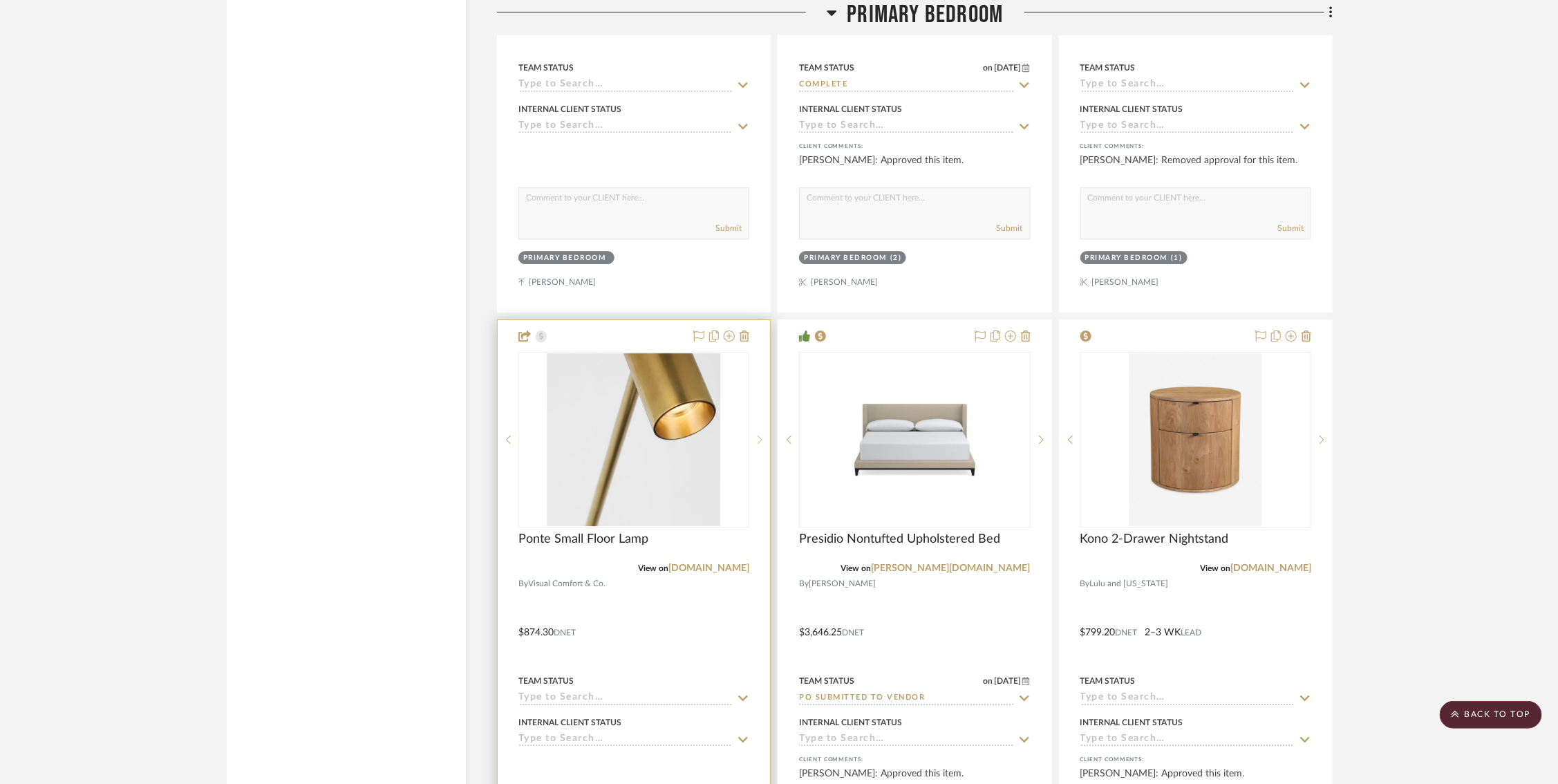
click at [757, 435] on icon at bounding box center [760, 440] width 5 height 10
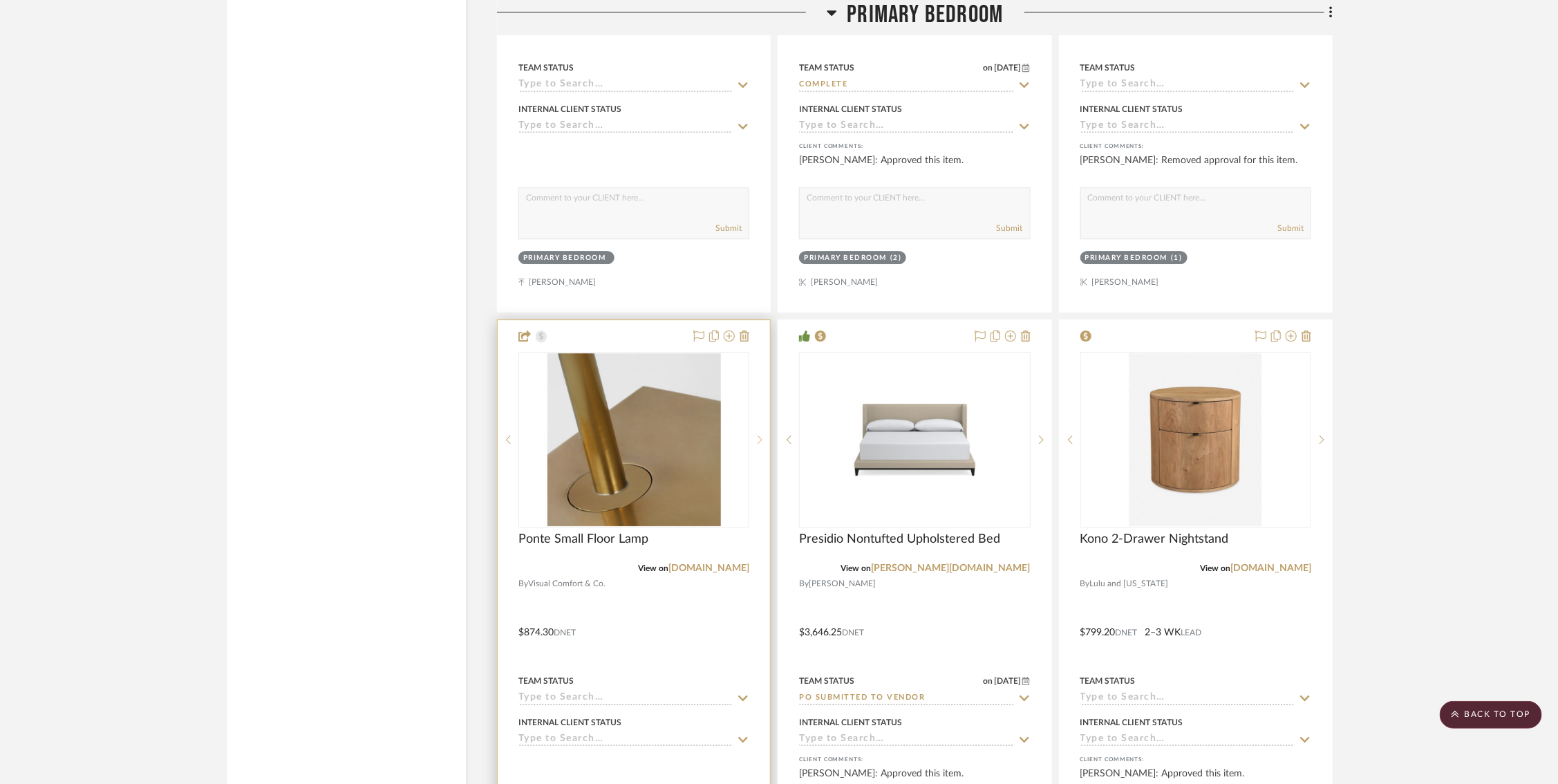
click at [757, 435] on icon at bounding box center [760, 440] width 5 height 10
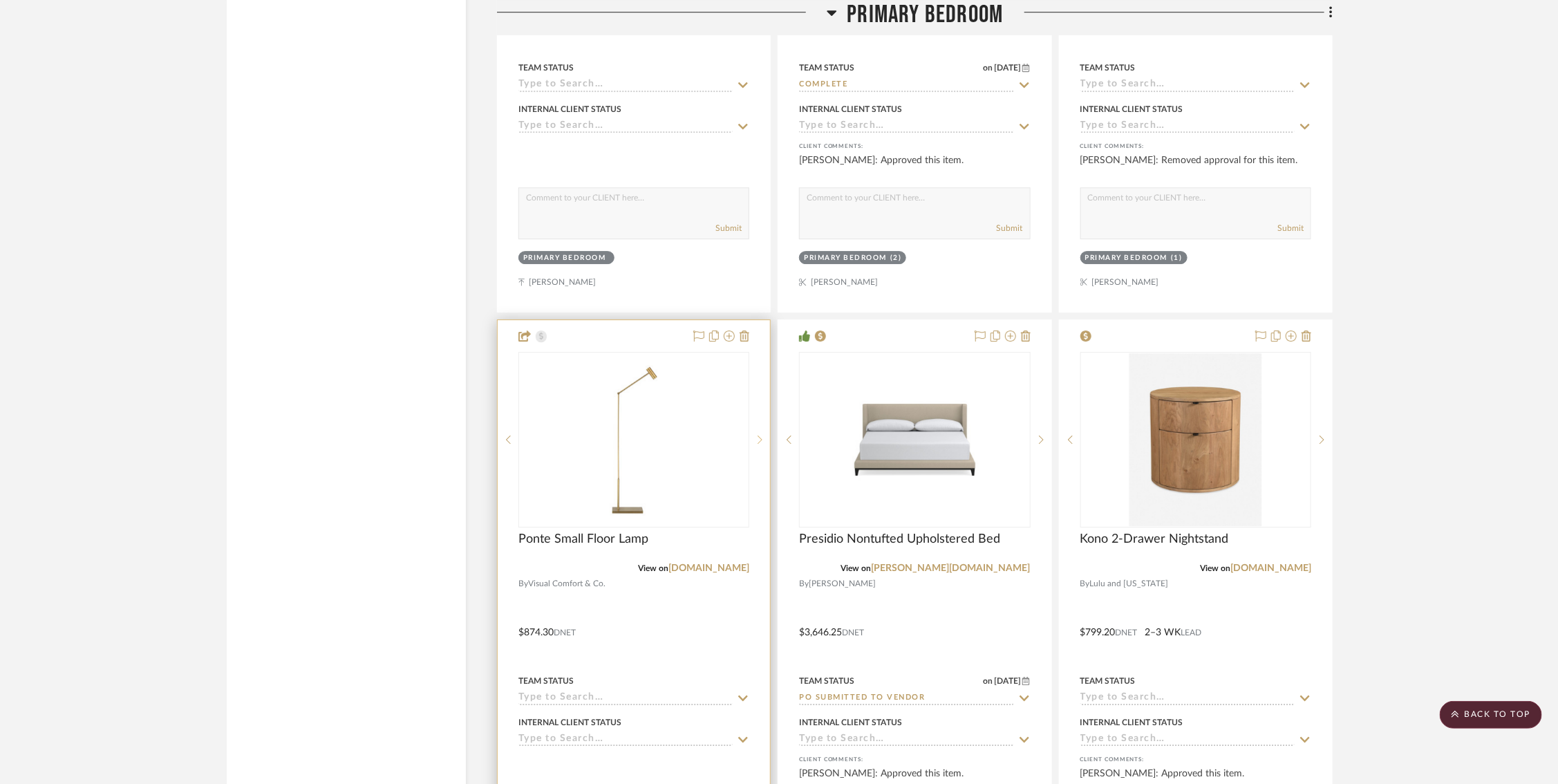
click at [757, 435] on icon at bounding box center [760, 440] width 5 height 10
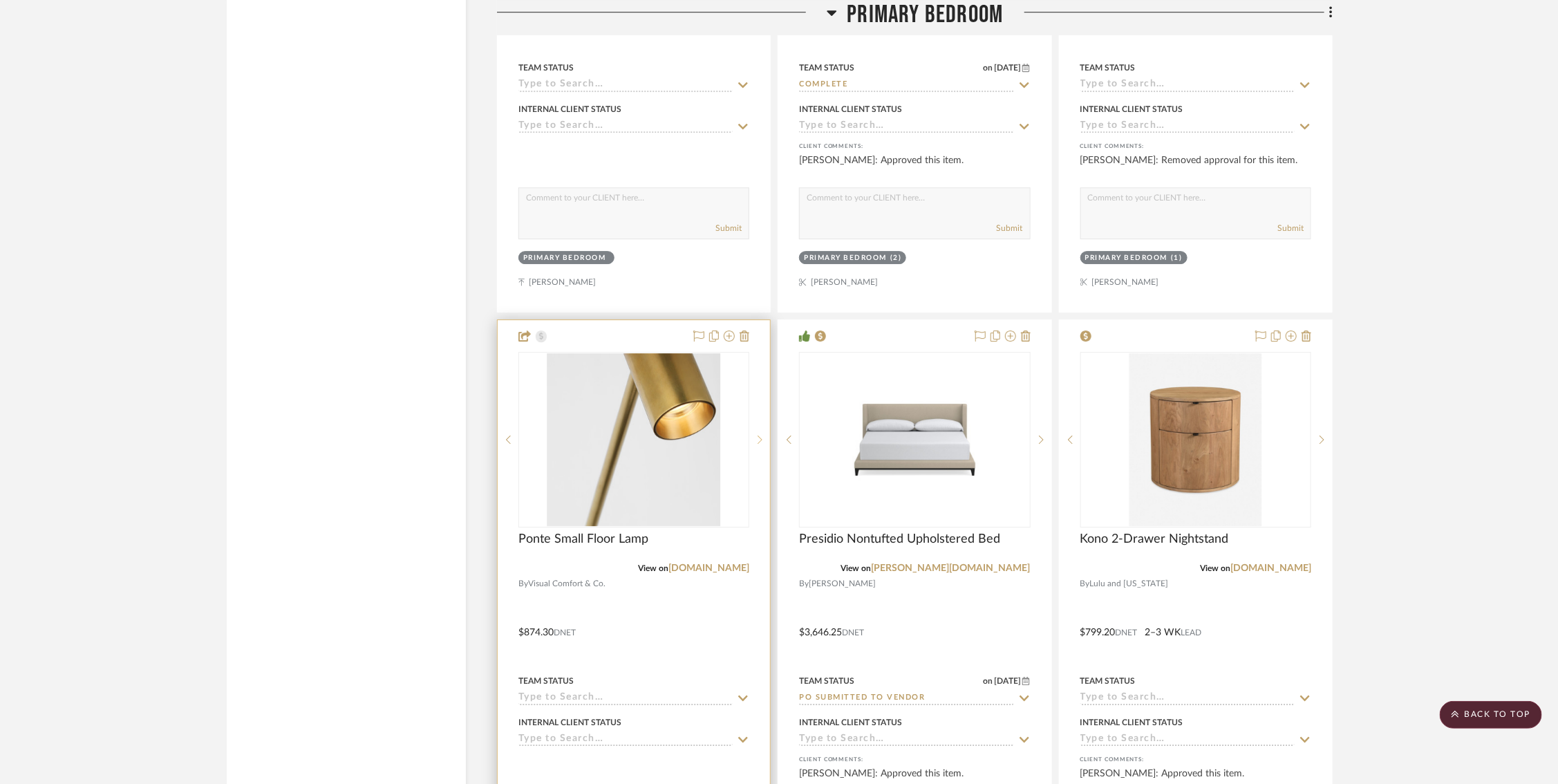
click at [757, 435] on icon at bounding box center [760, 440] width 5 height 10
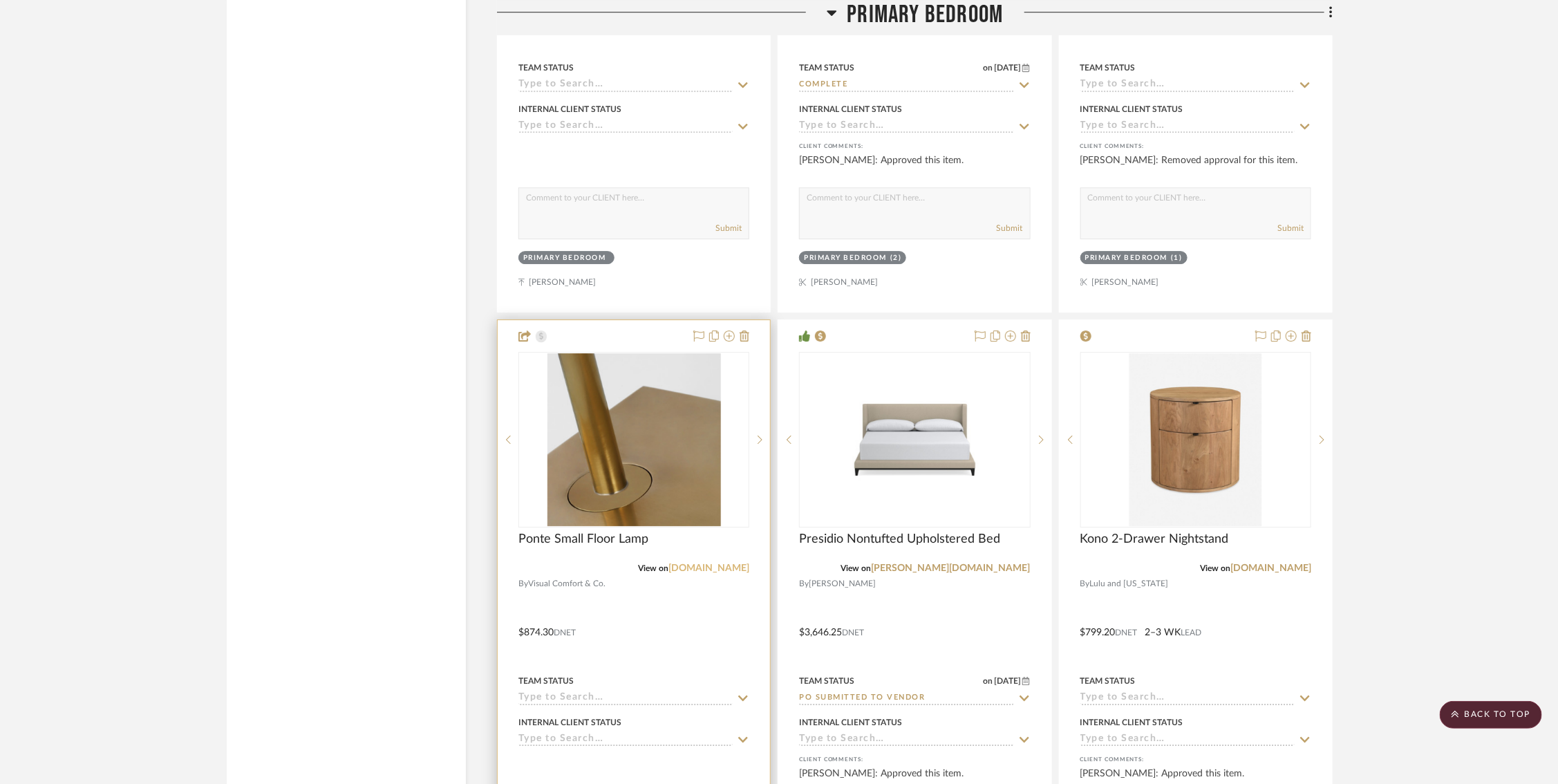
click at [668, 564] on link "visualcomfort.com" at bounding box center [708, 569] width 81 height 10
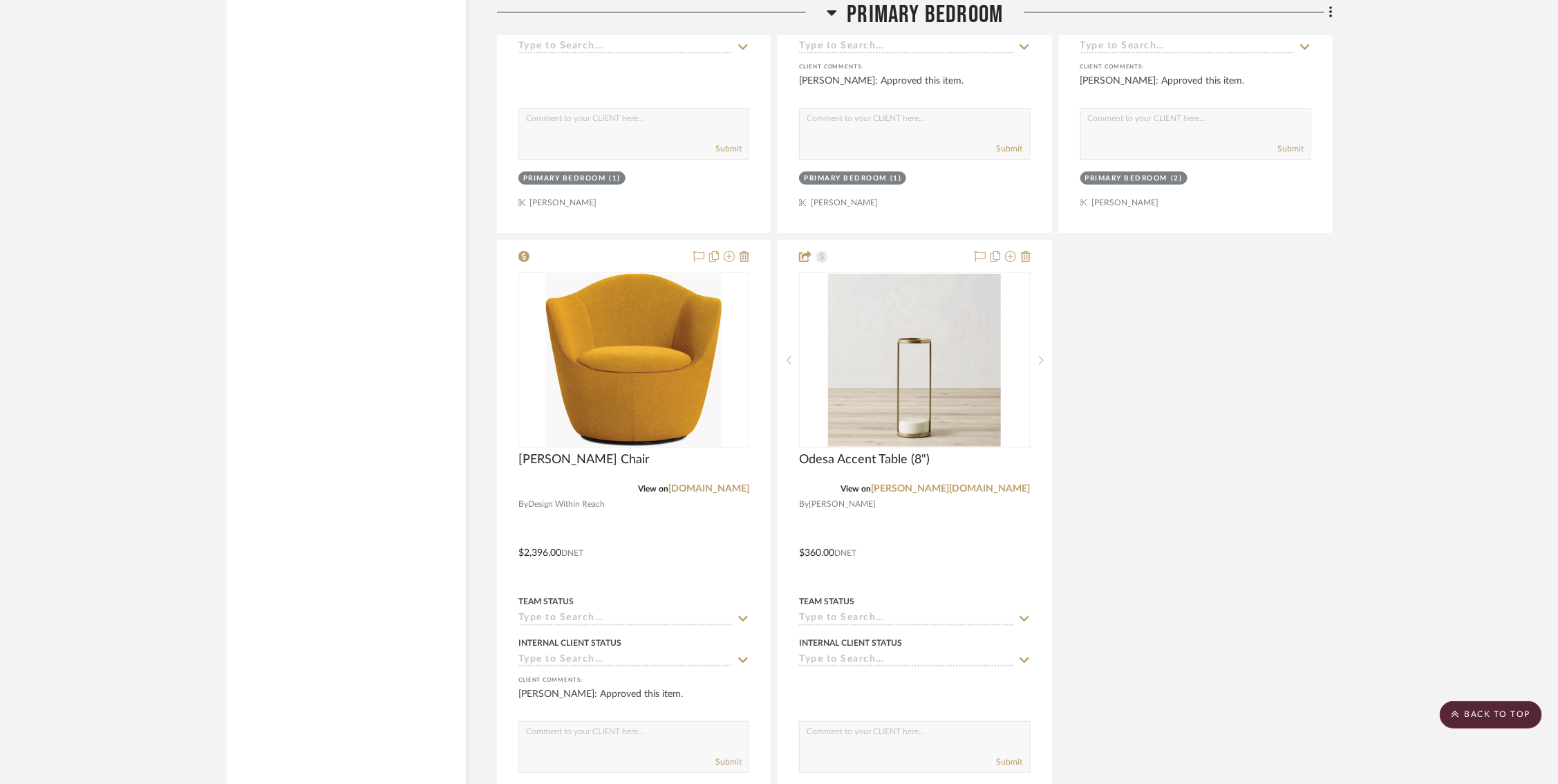
scroll to position [15580, 17]
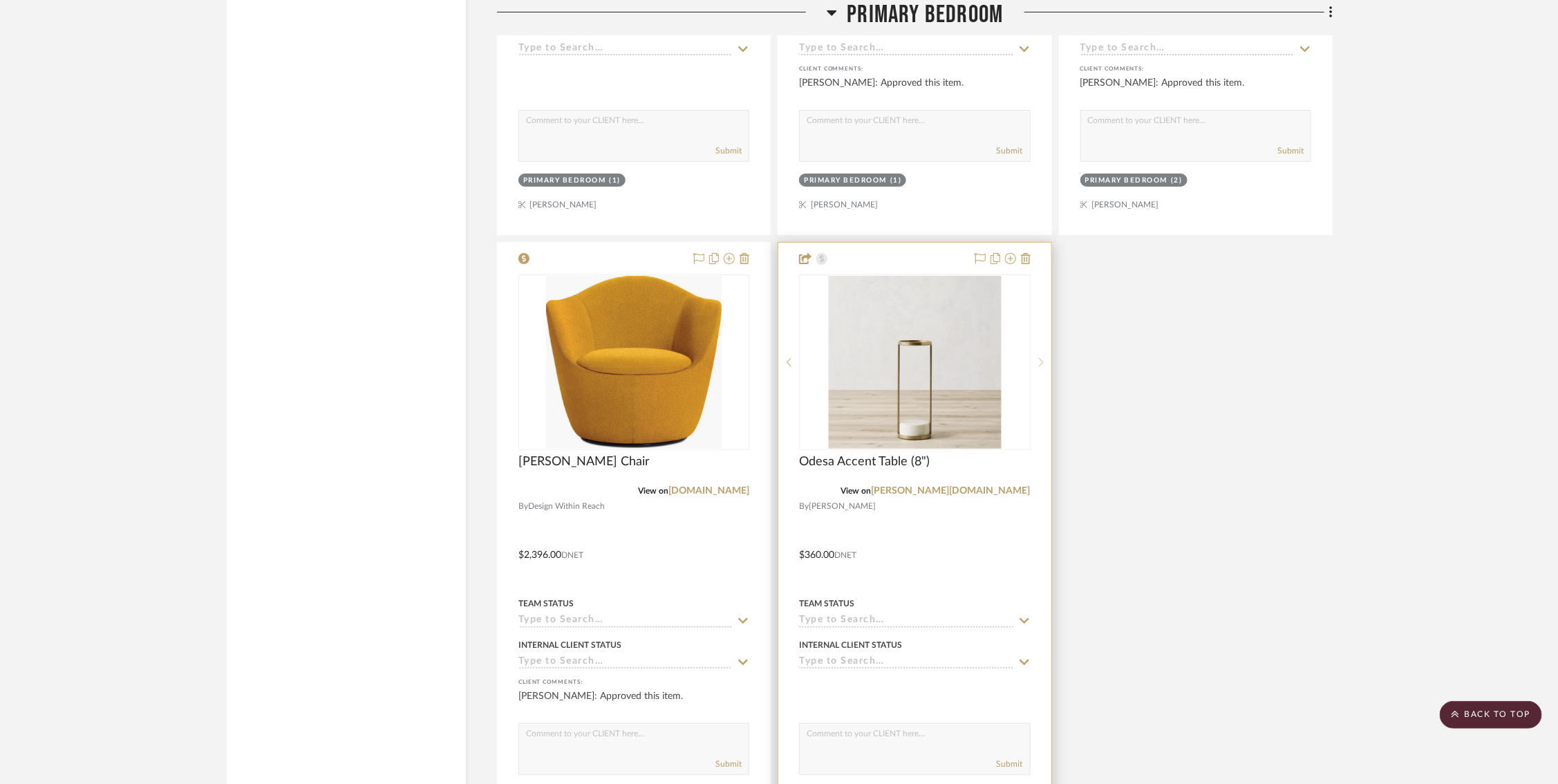
click at [1030, 357] on sr-next-btn at bounding box center [1040, 362] width 21 height 10
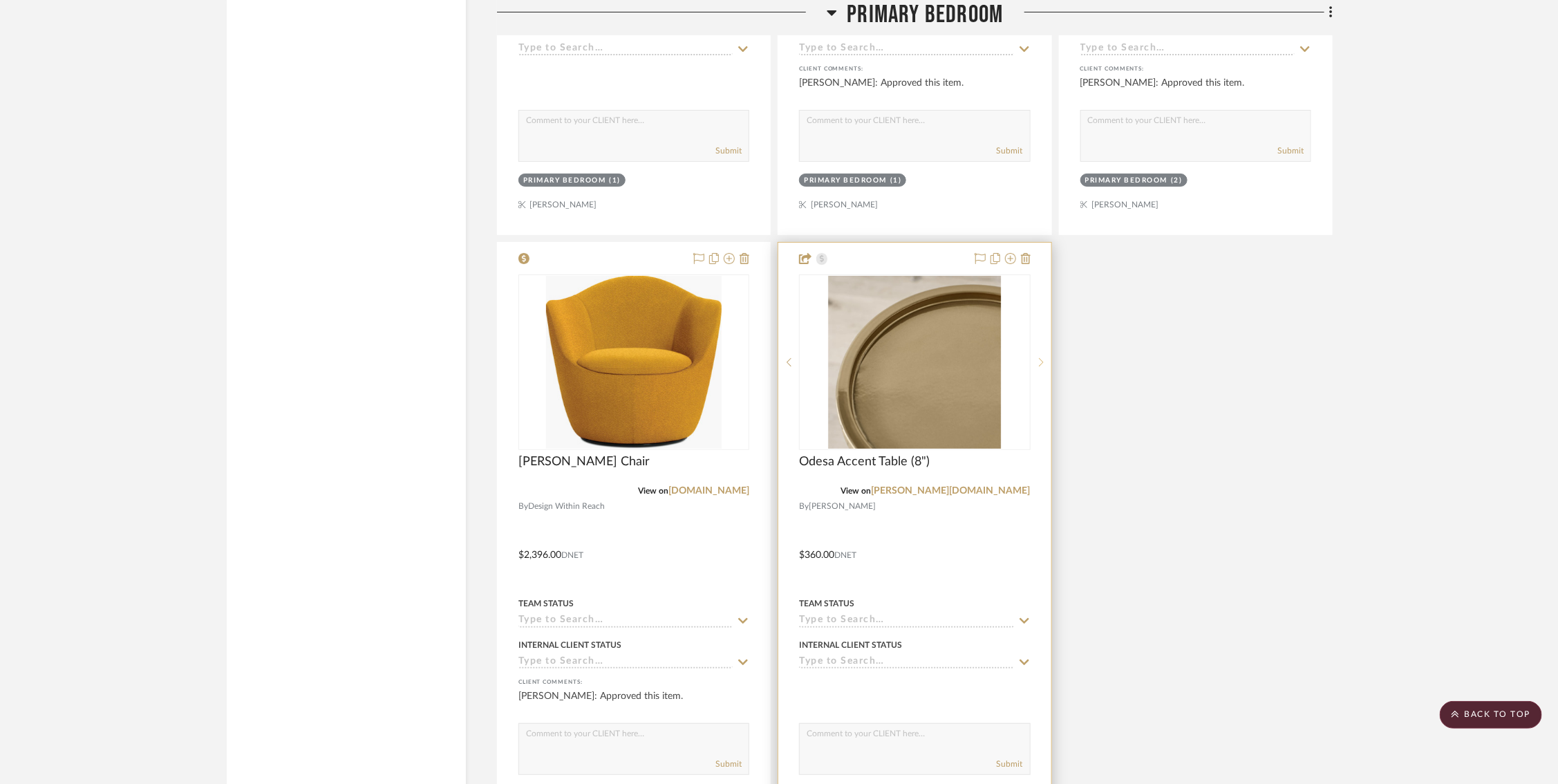
click at [1030, 357] on sr-next-btn at bounding box center [1040, 362] width 21 height 10
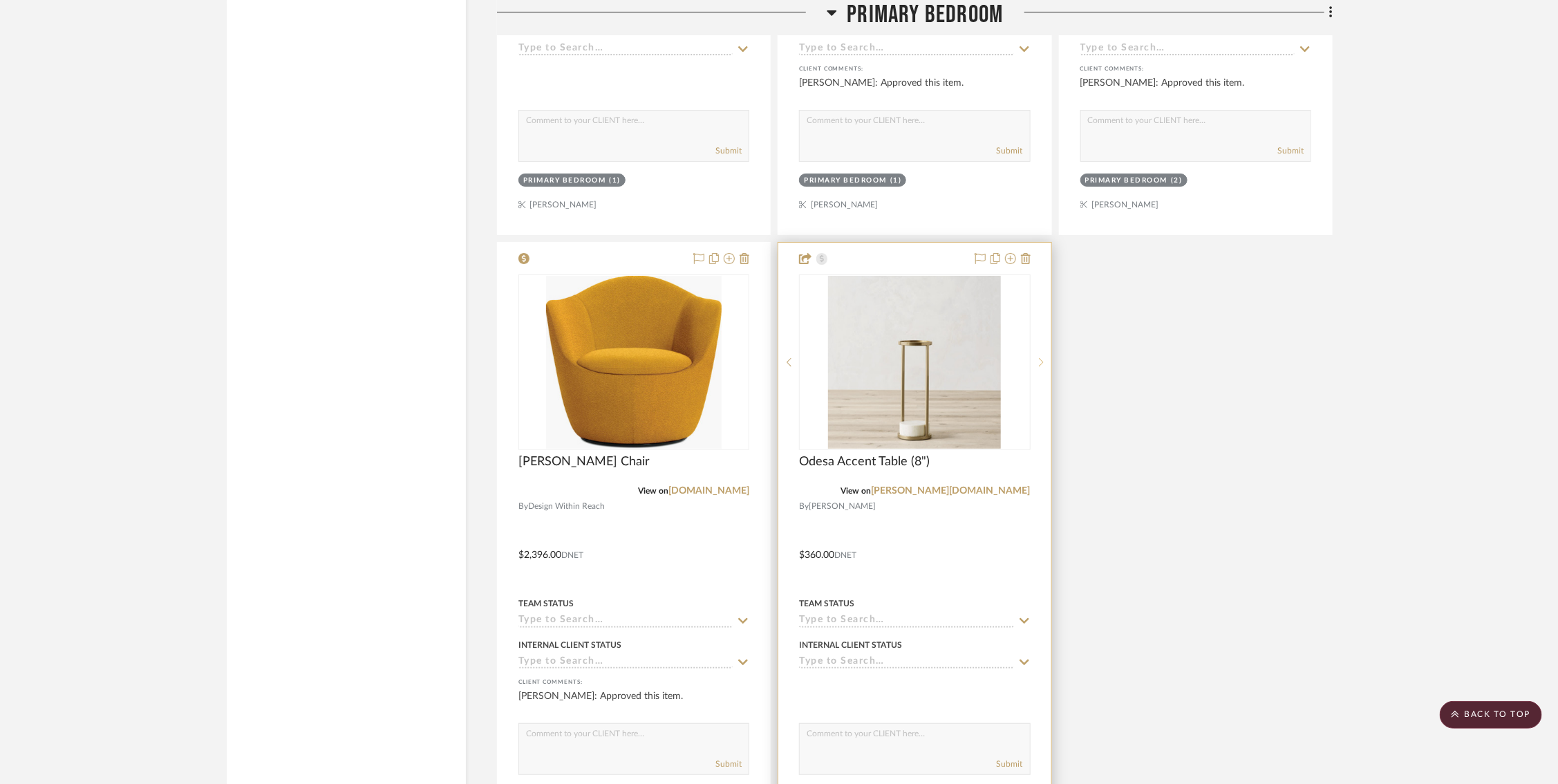
click at [1030, 357] on sr-next-btn at bounding box center [1040, 362] width 21 height 10
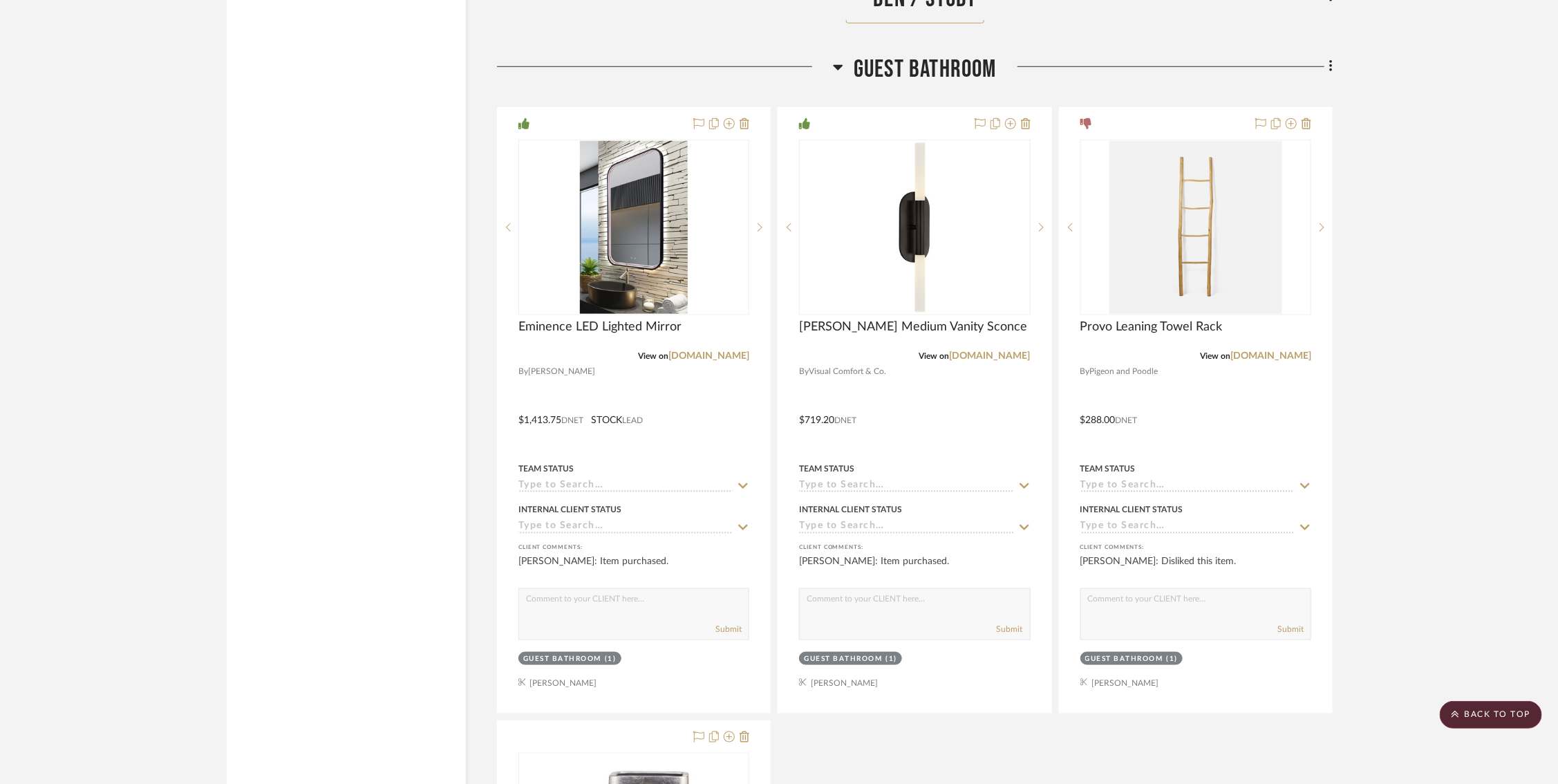
scroll to position [13204, 7]
